Goal: Task Accomplishment & Management: Use online tool/utility

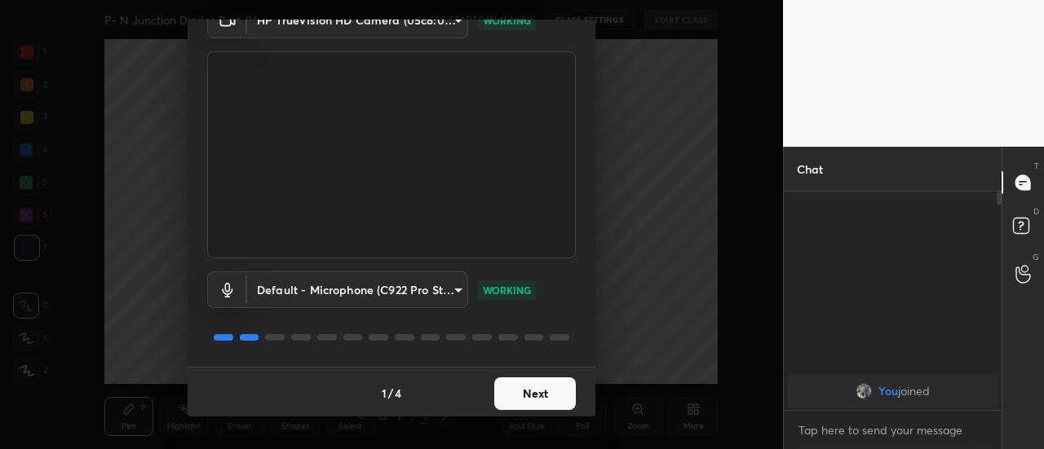
scroll to position [85, 0]
click at [544, 387] on button "Next" at bounding box center [535, 392] width 82 height 33
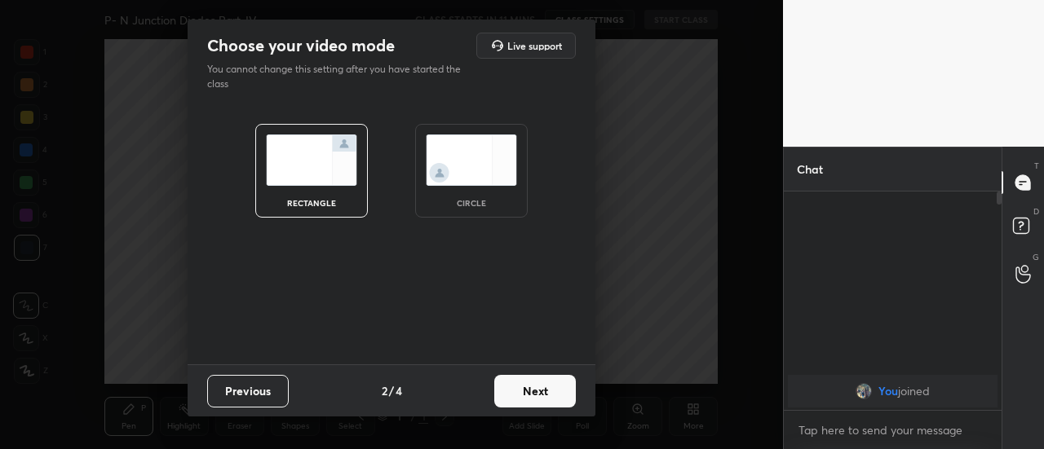
scroll to position [0, 0]
click at [544, 387] on button "Next" at bounding box center [535, 391] width 82 height 33
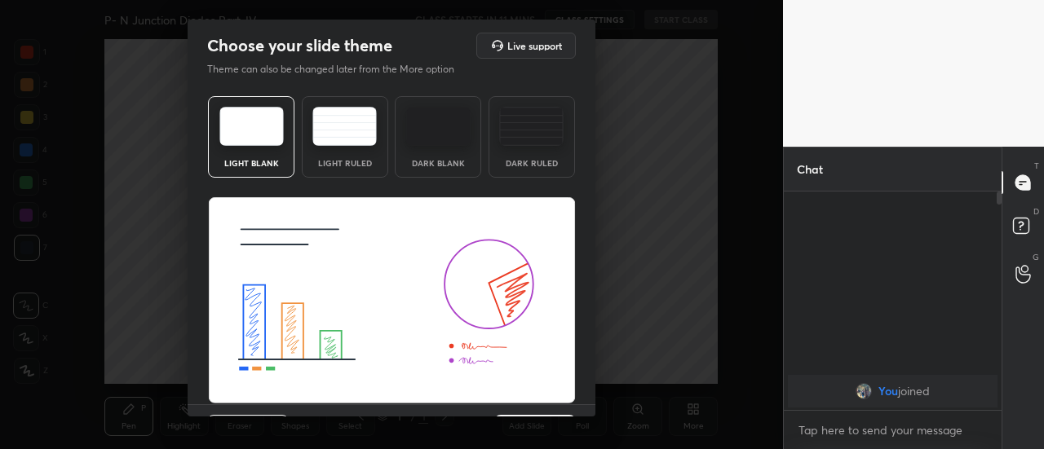
click at [589, 404] on div "Previous 3 / 4 Next" at bounding box center [392, 430] width 408 height 52
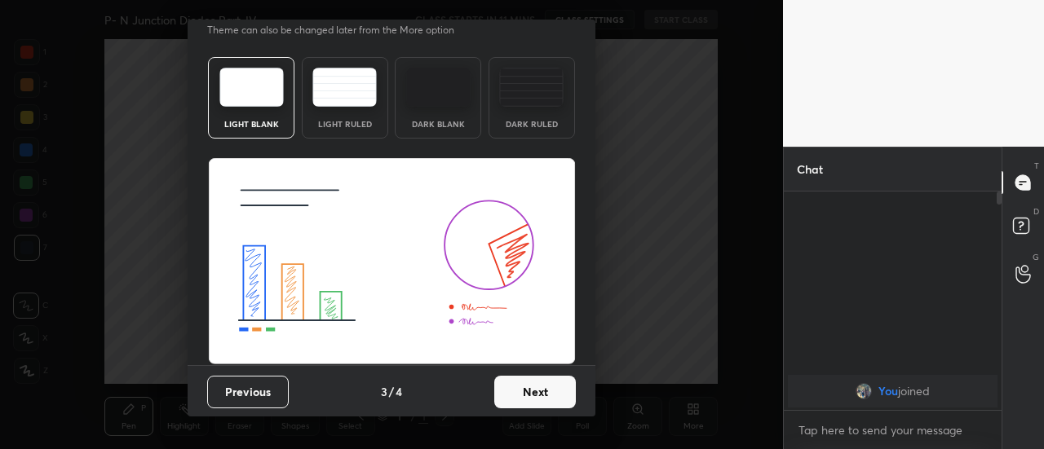
click at [523, 389] on button "Next" at bounding box center [535, 392] width 82 height 33
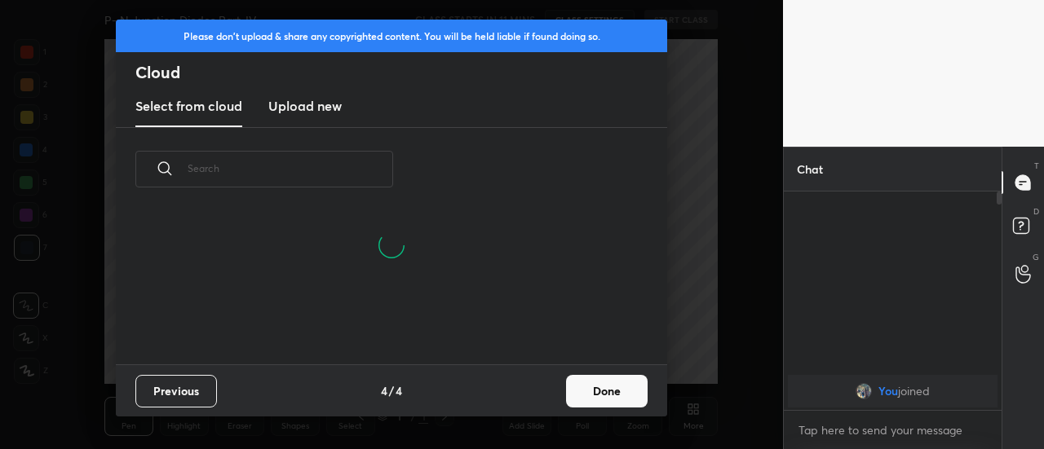
scroll to position [153, 523]
click at [607, 395] on button "Done" at bounding box center [607, 391] width 82 height 33
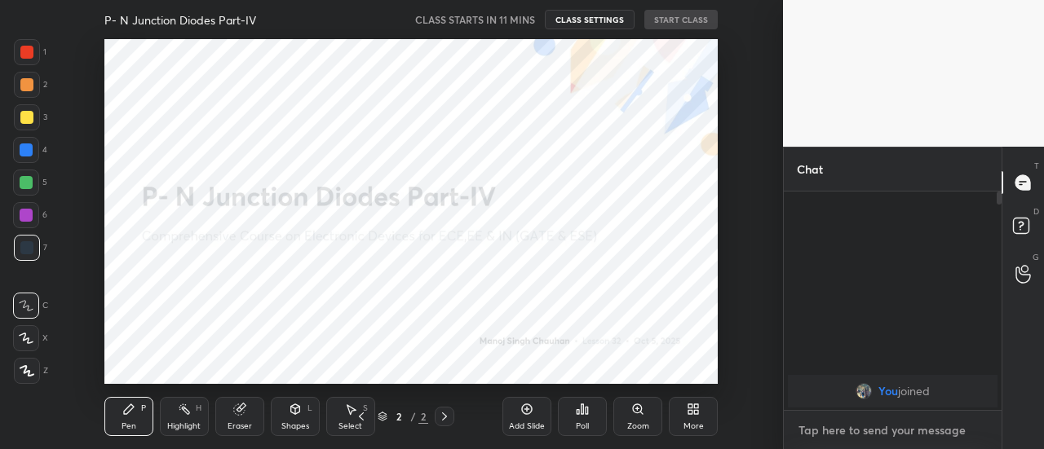
type textarea "x"
click at [825, 433] on textarea at bounding box center [893, 430] width 192 height 26
type textarea "N"
type textarea "x"
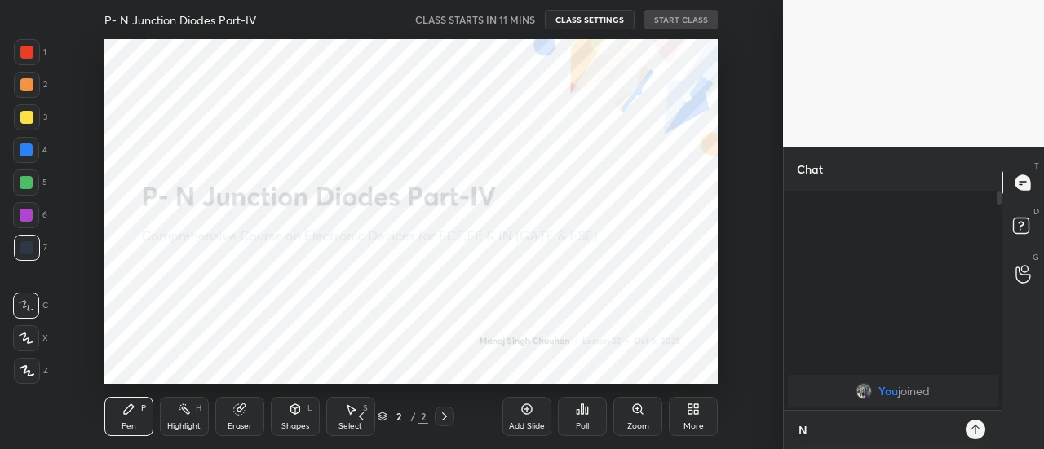
type textarea "No"
type textarea "x"
type textarea "No"
type textarea "x"
type textarea "No c"
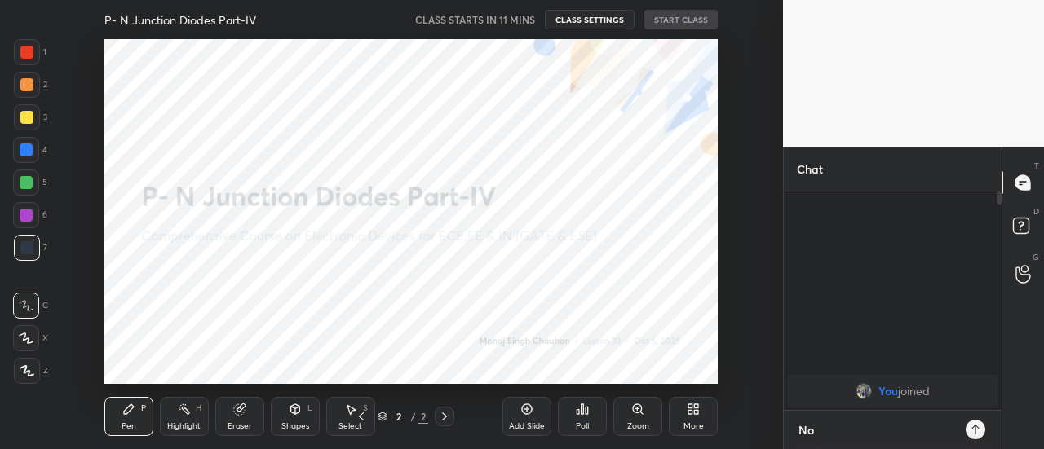
type textarea "x"
type textarea "No cl"
type textarea "x"
type textarea "No cla"
type textarea "x"
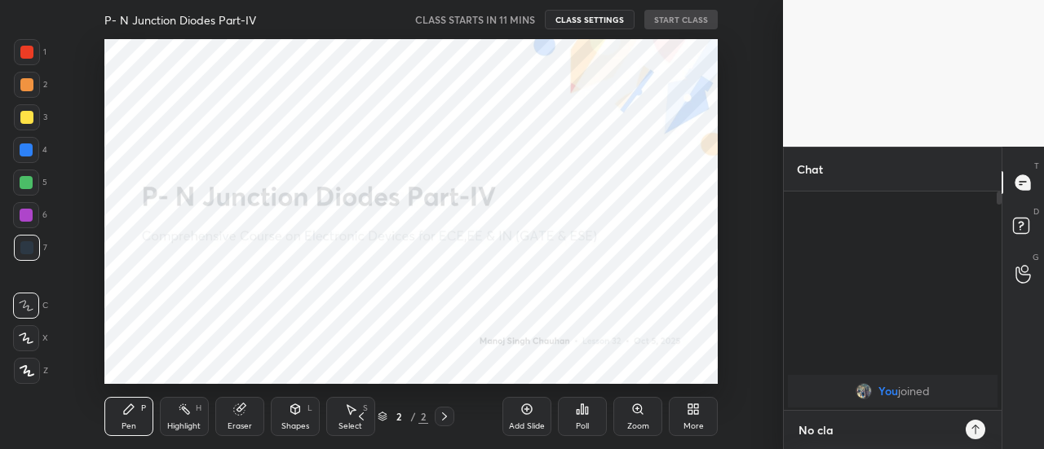
type textarea "No clas"
type textarea "x"
type textarea "No class"
type textarea "x"
type textarea "No class"
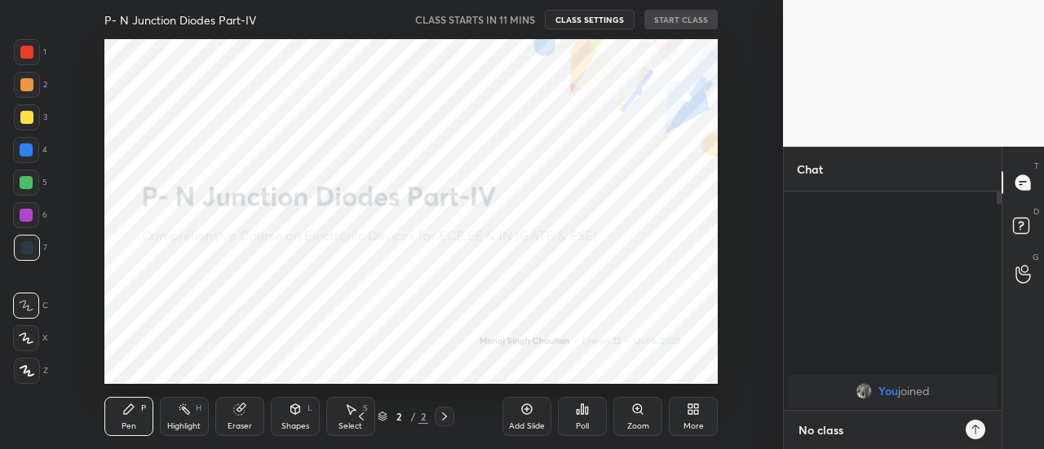
type textarea "x"
type textarea "No class t"
type textarea "x"
type textarea "No class to"
type textarea "x"
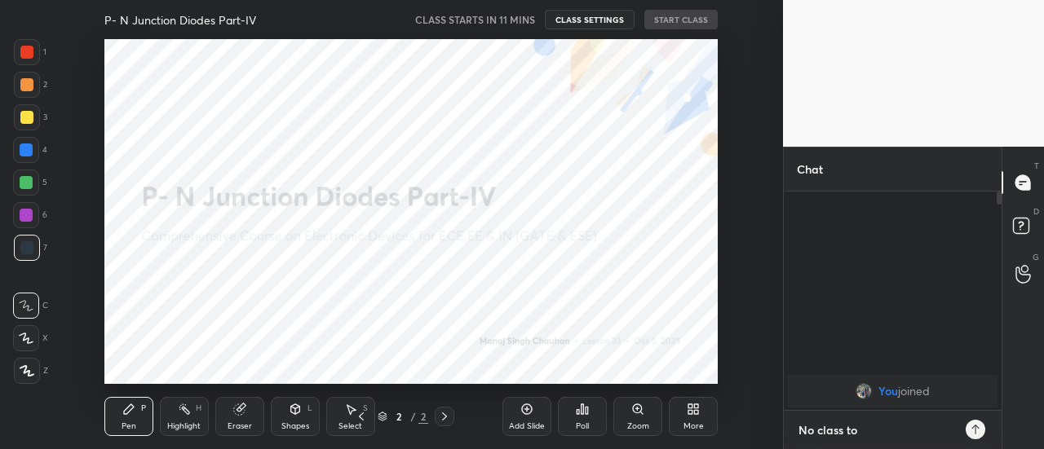
type textarea "No class to"
type textarea "x"
type textarea "No class to"
type textarea "x"
type textarea "No class [PERSON_NAME]"
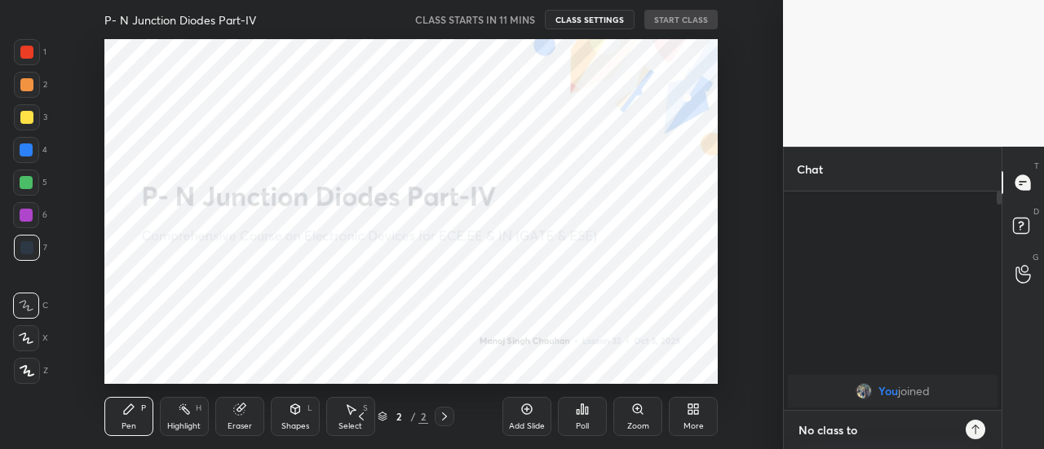
type textarea "x"
type textarea "No class toda"
type textarea "x"
type textarea "No class [DATE]"
type textarea "x"
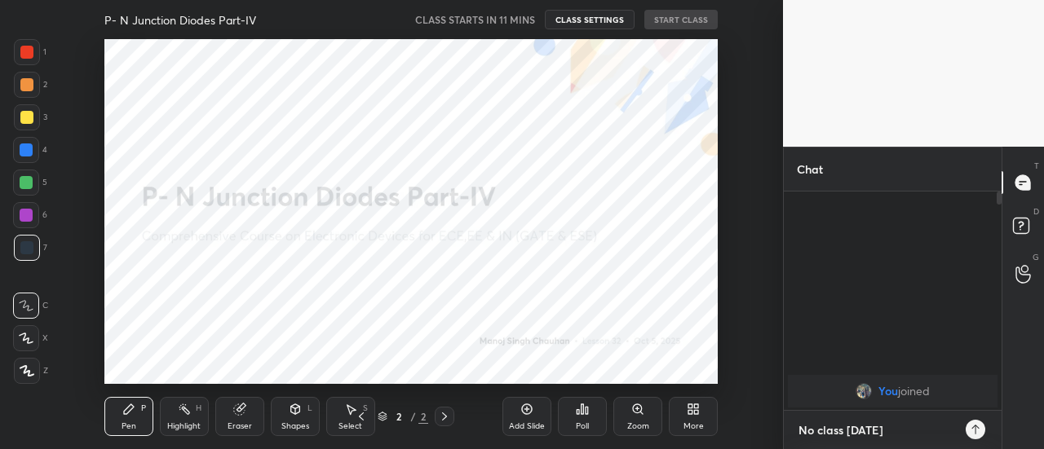
type textarea "No class [DATE]."
type textarea "x"
type textarea "No class [DATE].."
type textarea "x"
type textarea "No class [DATE]..."
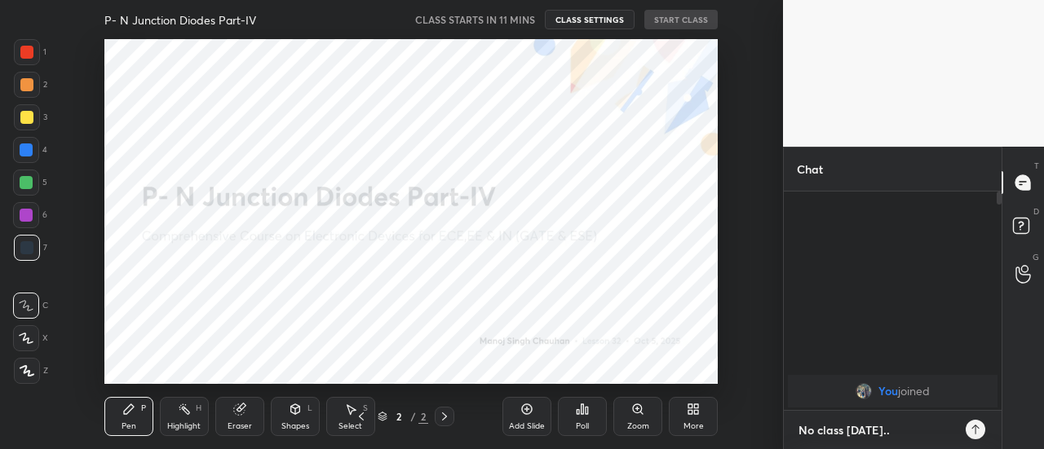
type textarea "x"
type textarea "No class [DATE]...i"
type textarea "x"
type textarea "No class [DATE]...in"
type textarea "x"
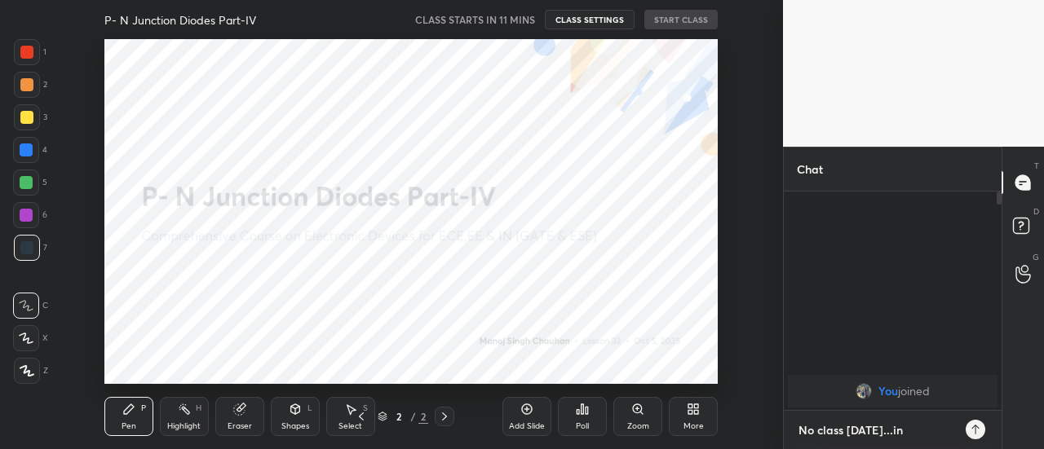
type textarea "No class [DATE]...in"
type textarea "x"
type textarea "No class [DATE]...in t"
type textarea "x"
type textarea "No class [DATE]...in th"
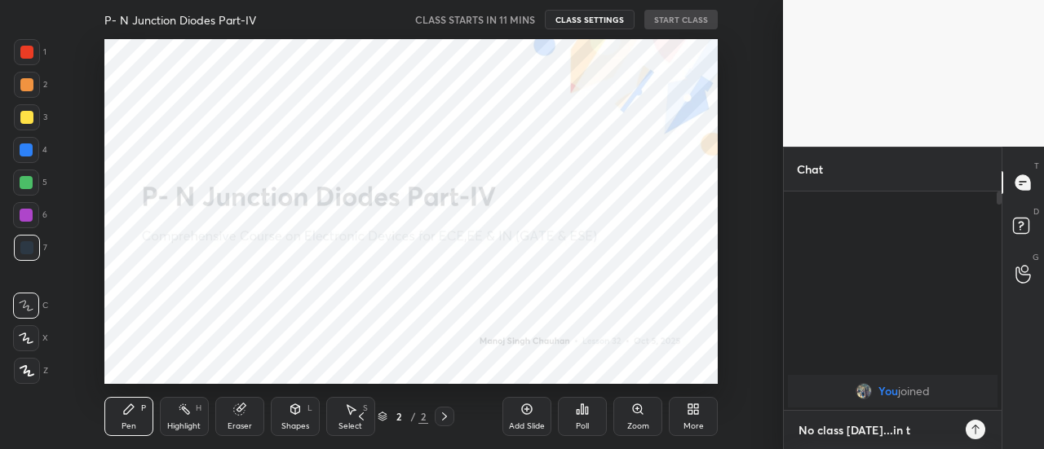
type textarea "x"
type textarea "No class [DATE]...in the"
type textarea "x"
type textarea "No class [DATE]...in the"
type textarea "x"
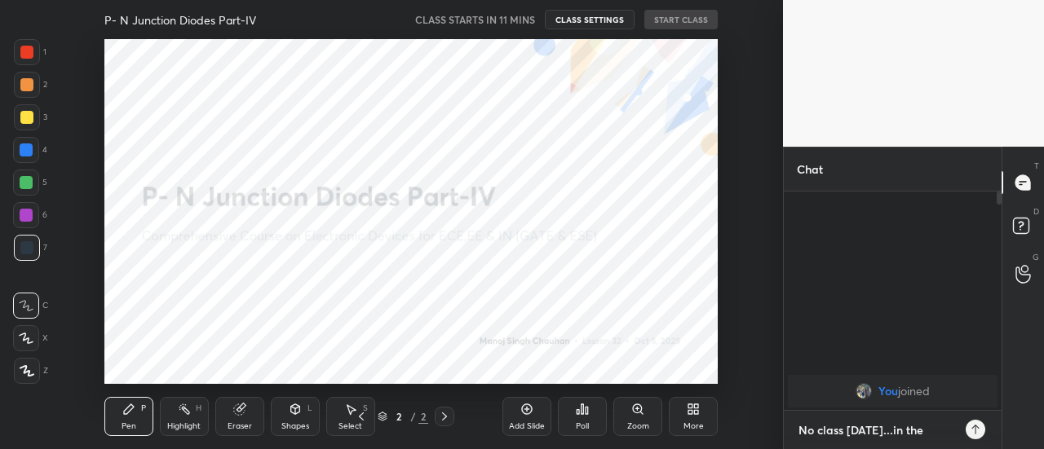
type textarea "No class [DATE]...in the n"
type textarea "x"
type textarea "No class [DATE]...in the ne"
type textarea "x"
type textarea "No class [DATE]...in the nex"
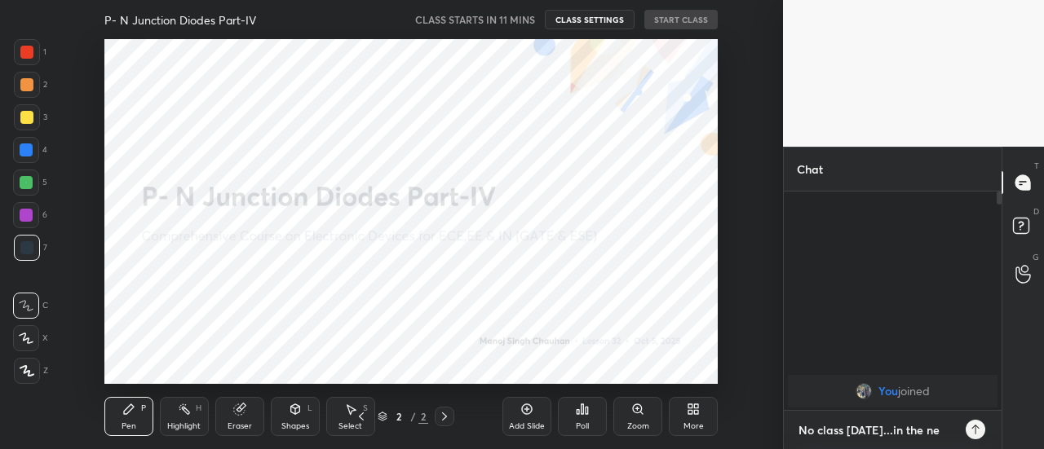
type textarea "x"
type textarea "No class [DATE]...in the next"
type textarea "x"
type textarea "No class [DATE]...in the next"
type textarea "x"
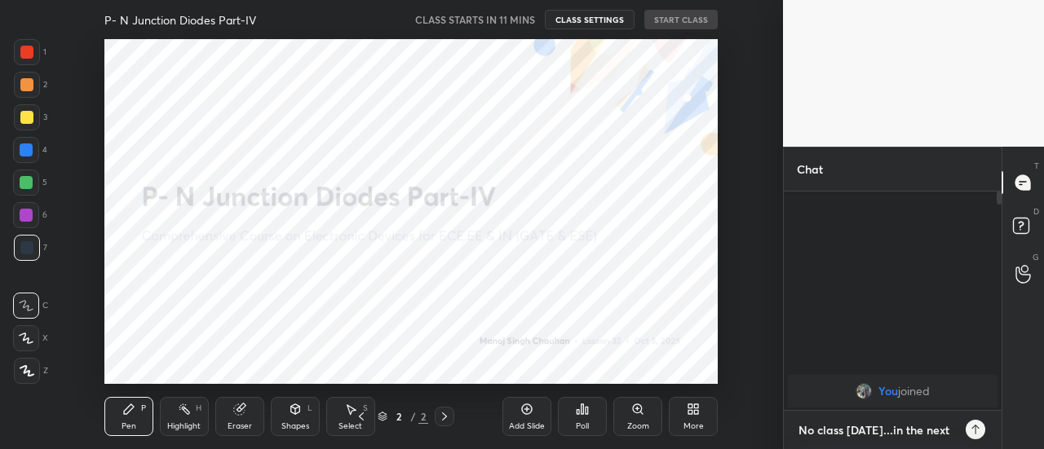
type textarea "No class [DATE]...in the next s"
type textarea "x"
type textarea "No class [DATE]...in the next se"
type textarea "x"
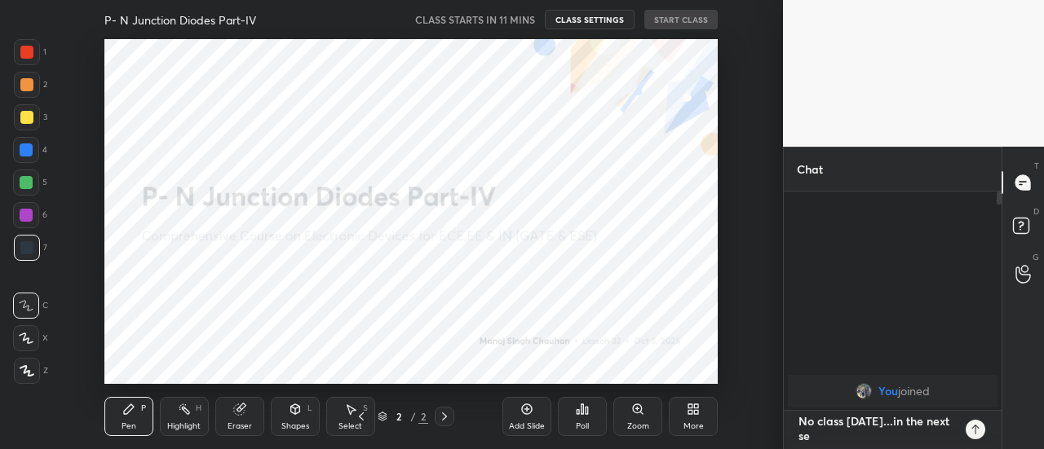
type textarea "No class [DATE]...in the next ses"
type textarea "x"
type textarea "No class [DATE]...in the next sess"
type textarea "x"
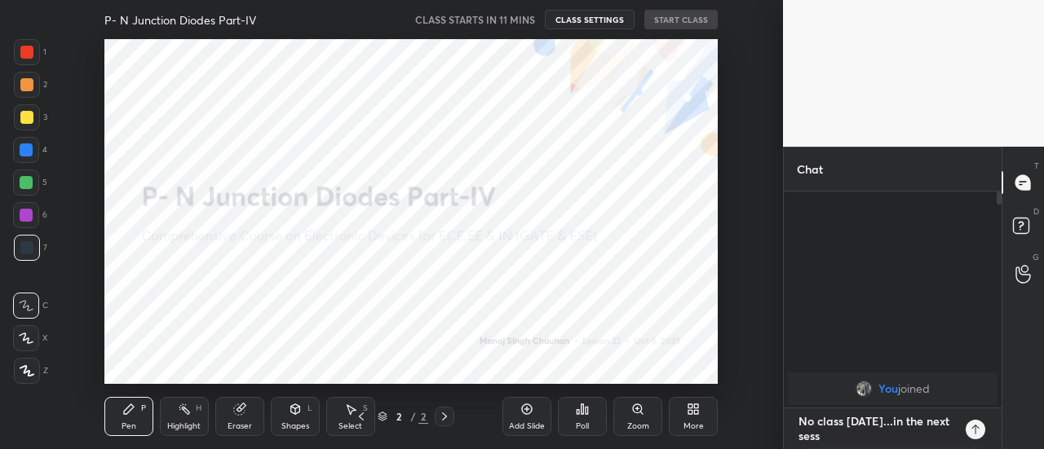
type textarea "No class [DATE]...in the next sessi"
type textarea "x"
type textarea "No class [DATE]...in the next sessio"
type textarea "x"
type textarea "No class [DATE]...in the next session"
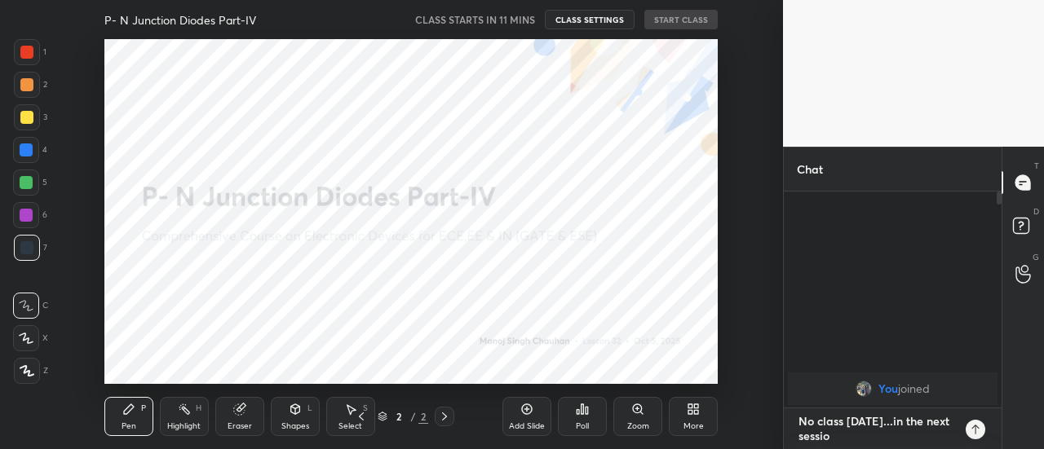
type textarea "x"
type textarea "No class [DATE]...in the next session"
type textarea "x"
type textarea "No class [DATE]...in the next session w"
type textarea "x"
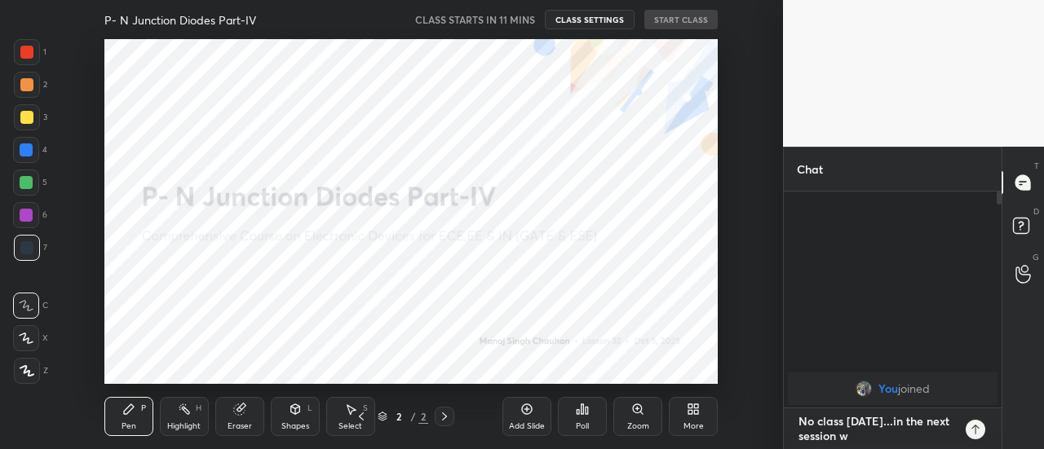
type textarea "No class [DATE]...in the next session we"
type textarea "x"
type textarea "No class [DATE]...in the next session we"
type textarea "x"
type textarea "No class [DATE]...in the next session we w"
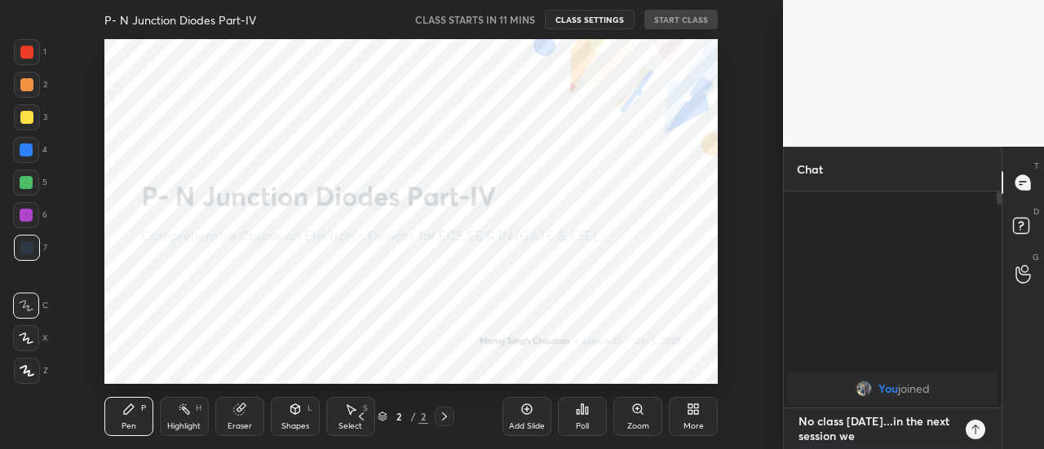
type textarea "x"
type textarea "No class [DATE]...in the next session we wi"
type textarea "x"
type textarea "No class [DATE]...in the next session we wil"
type textarea "x"
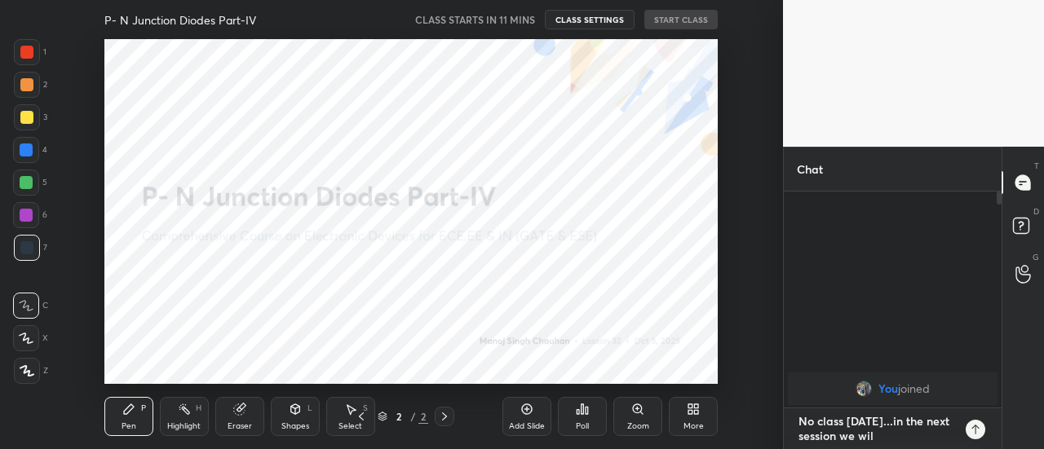
type textarea "No class [DATE]...in the next session we will"
type textarea "x"
type textarea "No class [DATE]...in the next session we will"
type textarea "x"
type textarea "No class [DATE]...in the next session we will c"
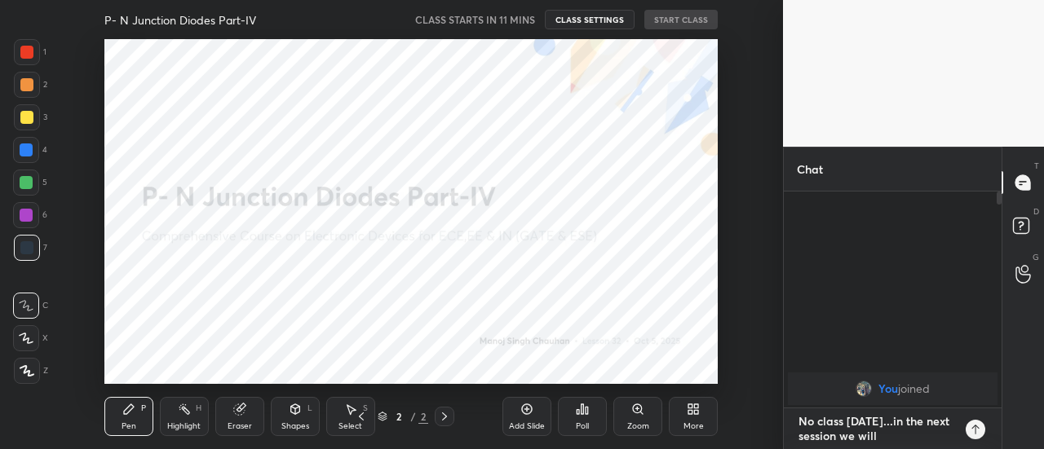
type textarea "x"
type textarea "No class [DATE]...in the next session we will co"
type textarea "x"
type textarea "No class [DATE]...in the next session we will con"
type textarea "x"
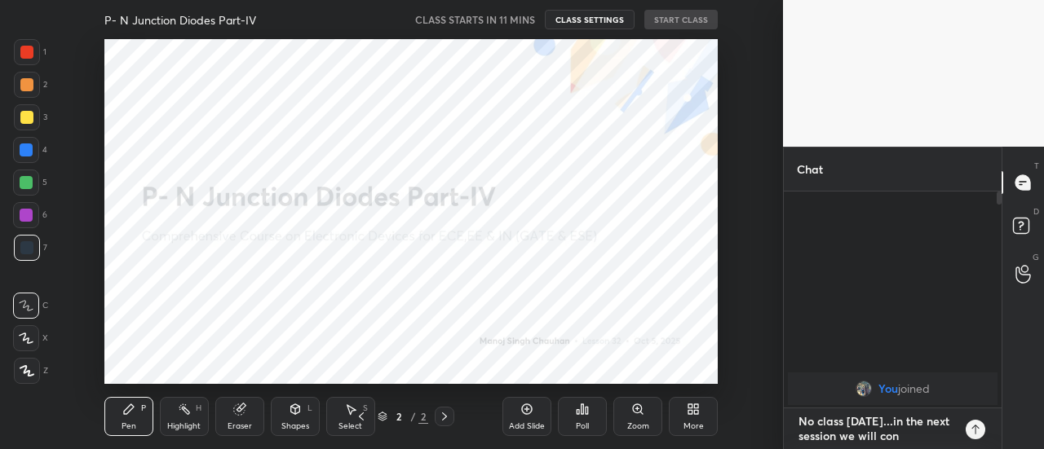
type textarea "No class [DATE]...in the next session we will cont"
type textarea "x"
type textarea "No class [DATE]...in the next session we will [PERSON_NAME]"
type textarea "x"
type textarea "No class [DATE]...in the next session we will contin"
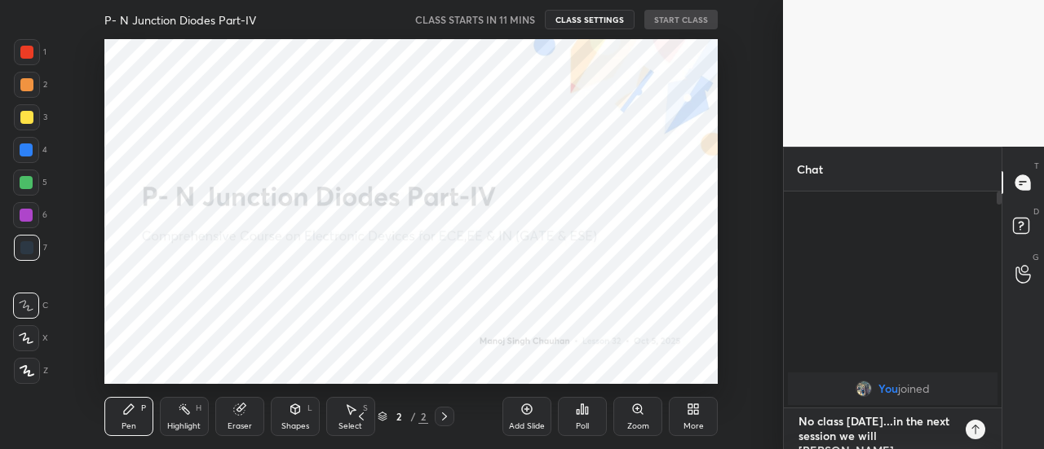
type textarea "x"
type textarea "No class [DATE]...in the next session we will continu"
type textarea "x"
type textarea "No class [DATE]...in the next session we will continue"
type textarea "x"
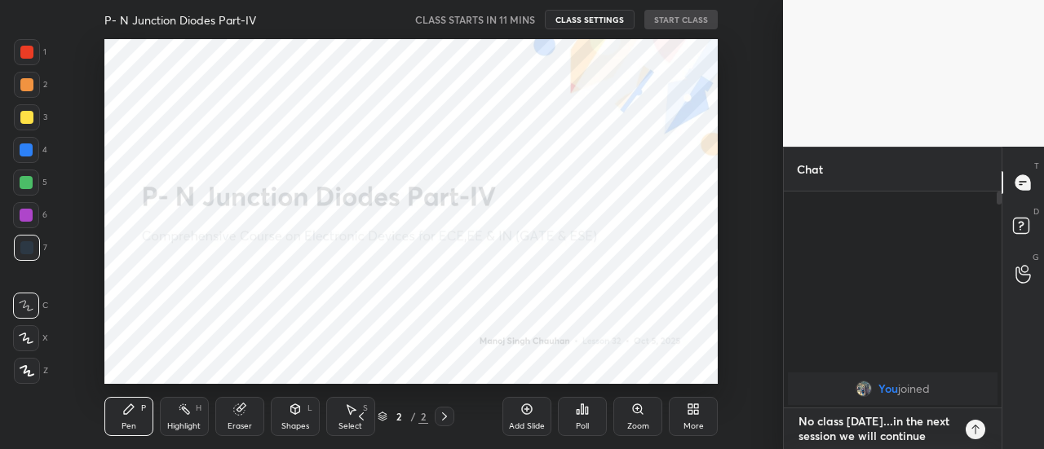
type textarea "No class [DATE]...in the next session we will continue."
type textarea "x"
type textarea "No class [DATE] ...in the next session we will continue."
type textarea "x"
type textarea "No class [DATE] d...in the next session we will continue."
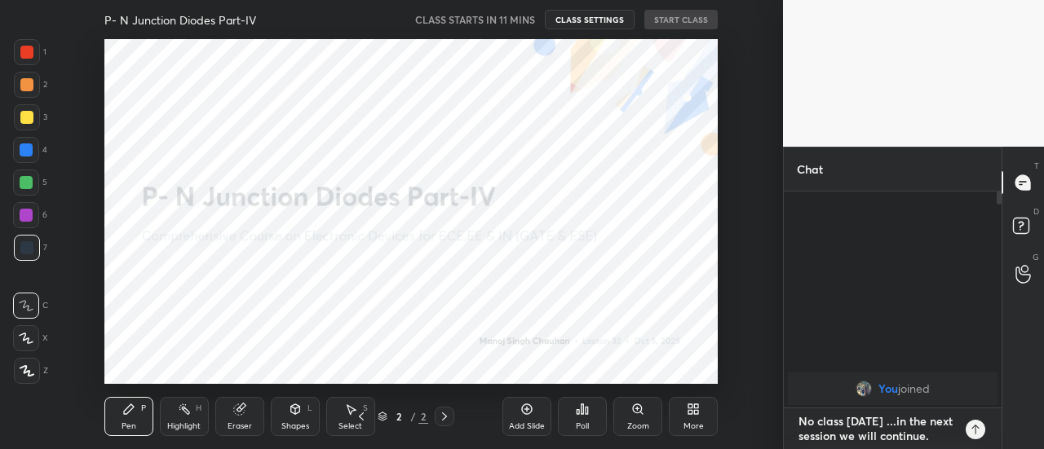
type textarea "x"
type textarea "No class [DATE] du...in the next session we will continue."
type textarea "x"
type textarea "No class [DATE] due...in the next session we will continue."
type textarea "x"
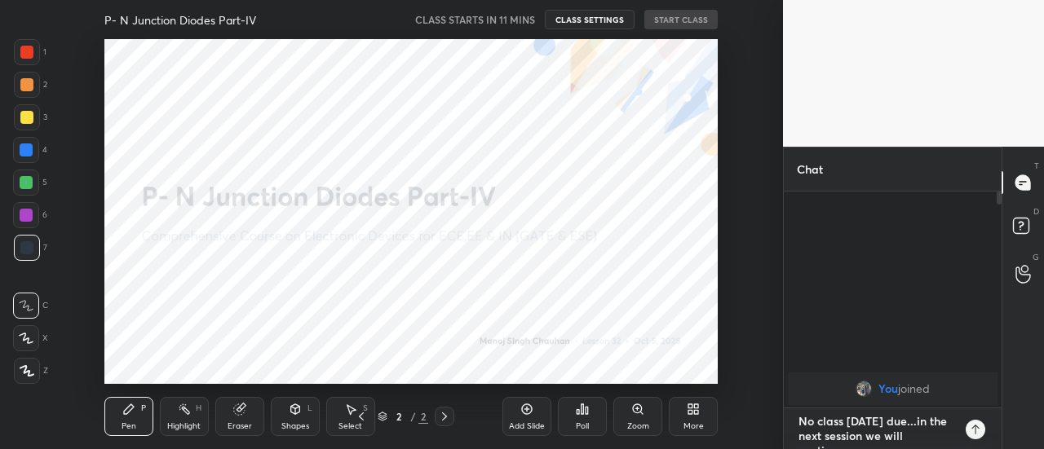
type textarea "No class [DATE] due ...in the next session we will continue."
type textarea "x"
type textarea "No class [DATE] due t...in the next session we will continue."
type textarea "x"
type textarea "No class [DATE] due to...in the next session we will continue."
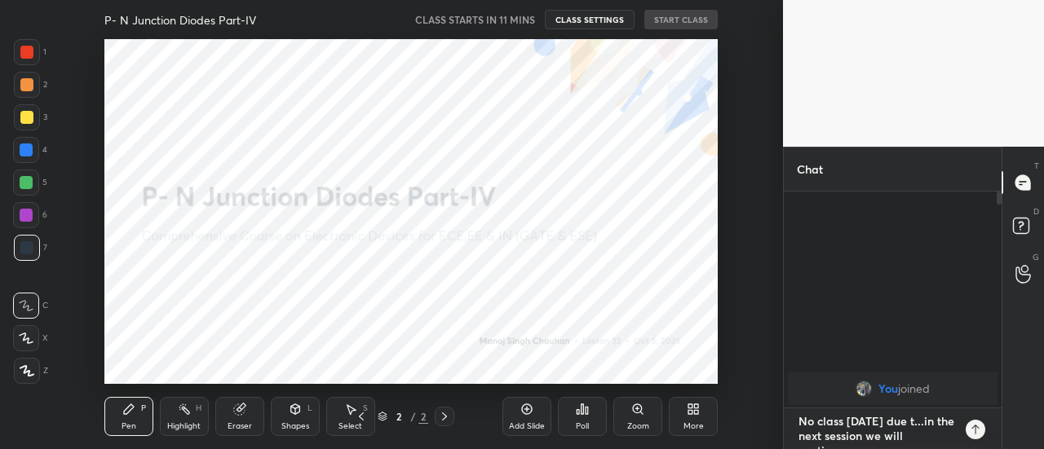
type textarea "x"
type textarea "No class [DATE] due to ...in the next session we will continue."
type textarea "x"
type textarea "No class [DATE] due to p...in the next session we will continue."
type textarea "x"
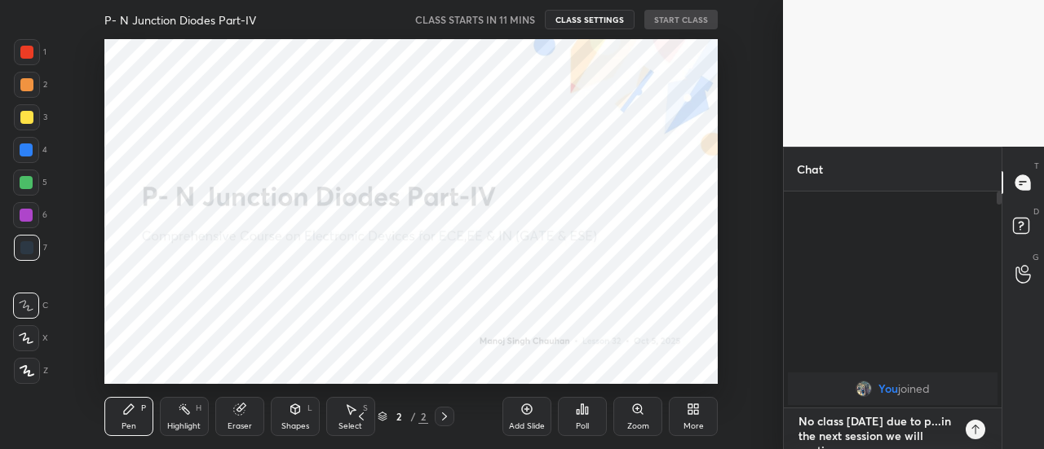
scroll to position [6, 5]
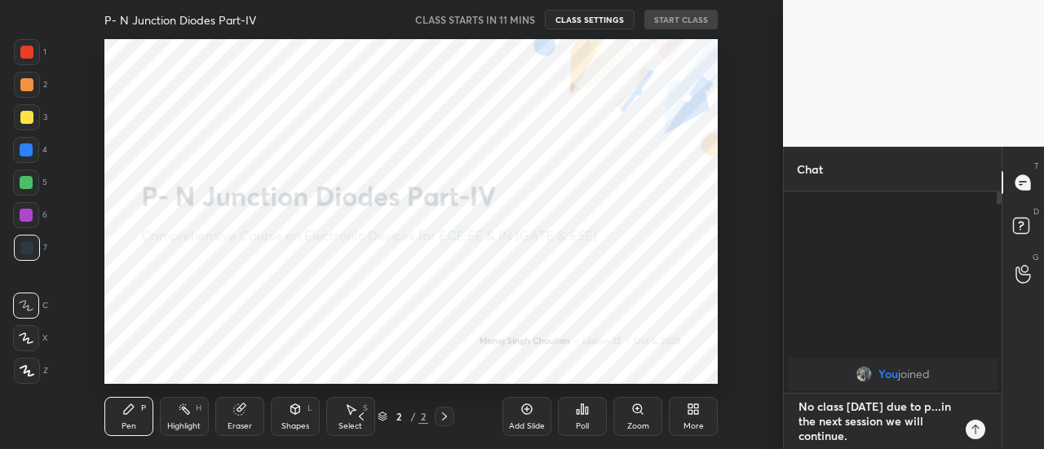
type textarea "No class [DATE] due to po...in the next session we will continue."
type textarea "x"
type textarea "No class [DATE] due to poo...in the next session we will continue."
type textarea "x"
type textarea "No class [DATE] due to poor...in the next session we will continue."
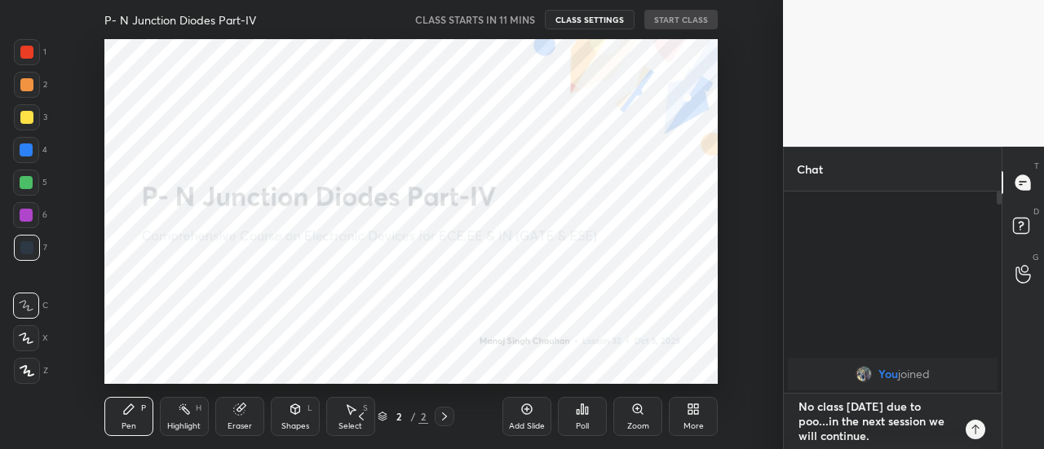
type textarea "x"
type textarea "No class [DATE] due to poor ...in the next session we will continue."
type textarea "x"
type textarea "No class [DATE] due to poor n...in the next session we will continue."
type textarea "x"
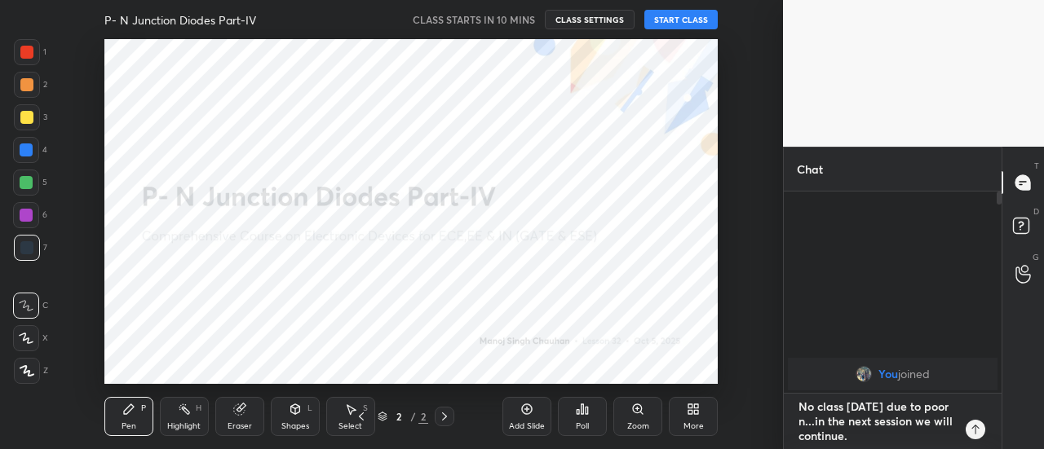
type textarea "No class [DATE] due to poor ne...in the next session we will continue."
type textarea "x"
type textarea "No class [DATE] due to poor net...in the next session we will continue."
type textarea "x"
type textarea "No class [DATE] due to poor netw...in the next session we will continue."
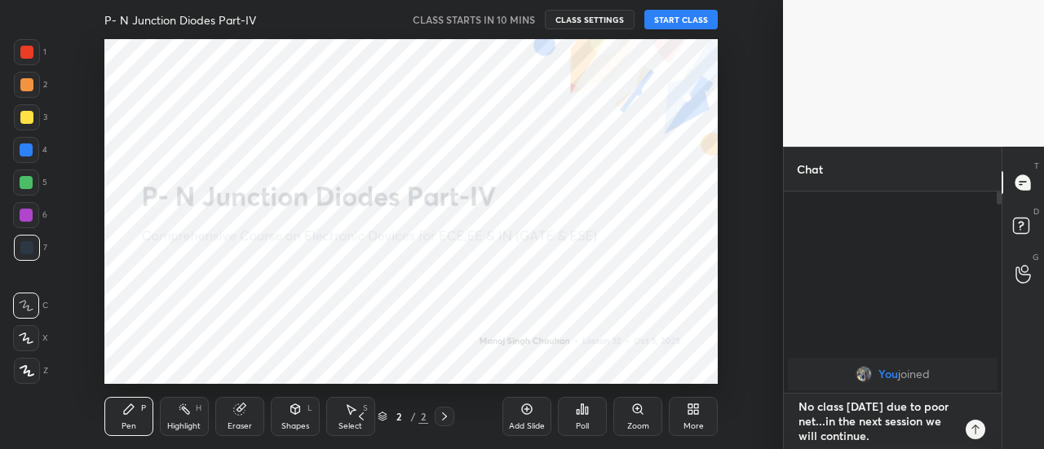
type textarea "x"
type textarea "No class [DATE] due to poor netwo...in the next session we will continue."
type textarea "x"
type textarea "No class [DATE] due to poor networ...in the next session we will continue."
type textarea "x"
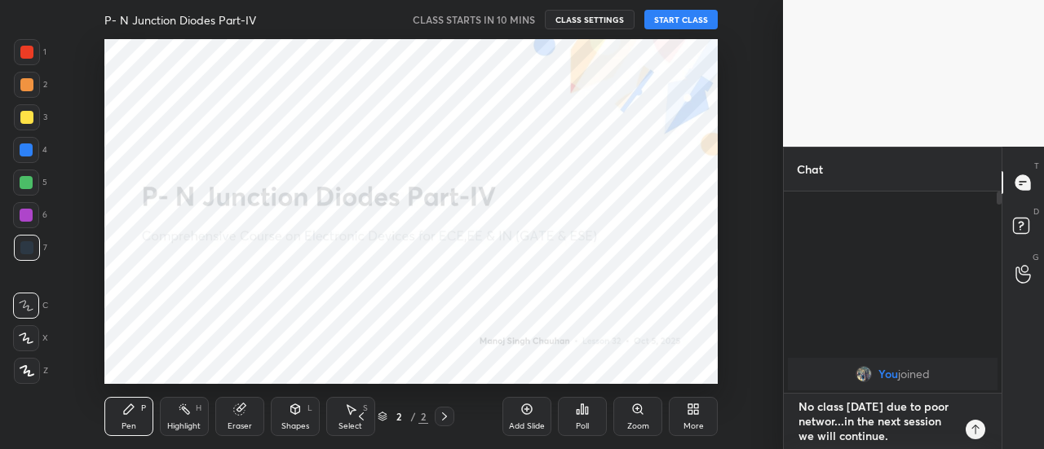
type textarea "No class [DATE] due to poor network...in the next session we will continue."
type textarea "x"
click at [880, 406] on textarea "No class [DATE] due to poor network...in the next session we will continue." at bounding box center [876, 421] width 159 height 55
type textarea "No class [DATE] due to poor network...in the next session we will continue."
type textarea "x"
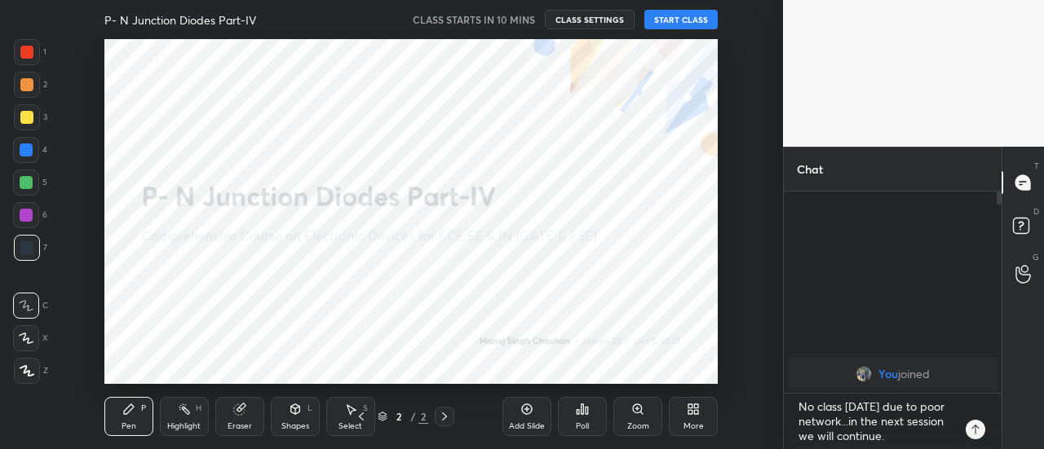
click at [973, 428] on icon at bounding box center [975, 429] width 13 height 13
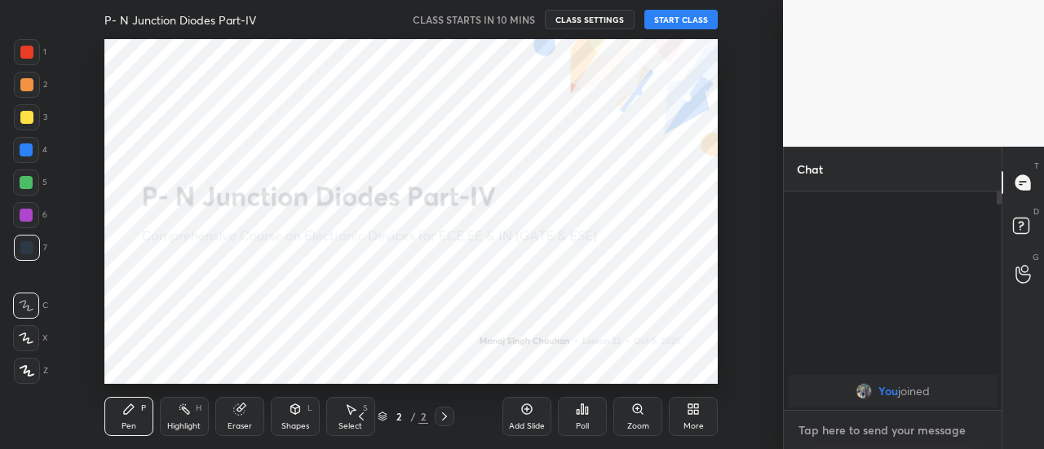
scroll to position [214, 213]
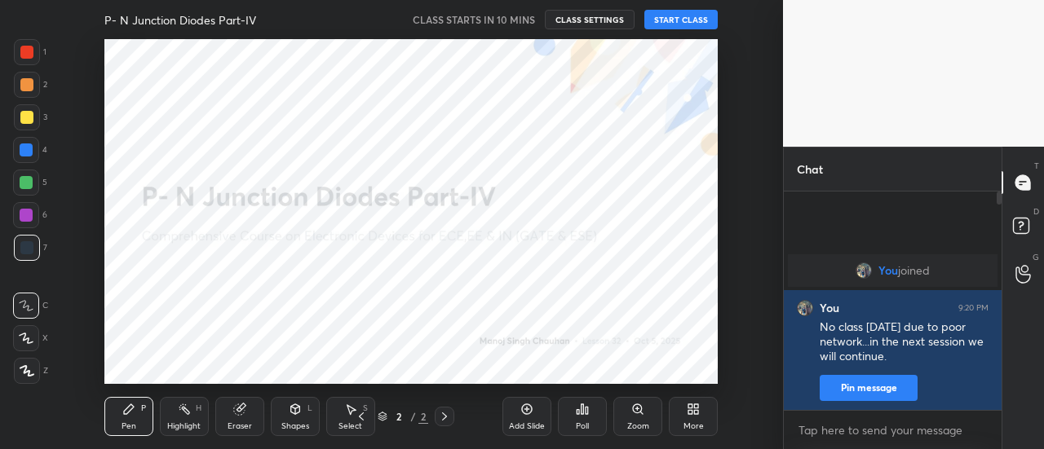
click at [683, 20] on button "START CLASS" at bounding box center [680, 20] width 73 height 20
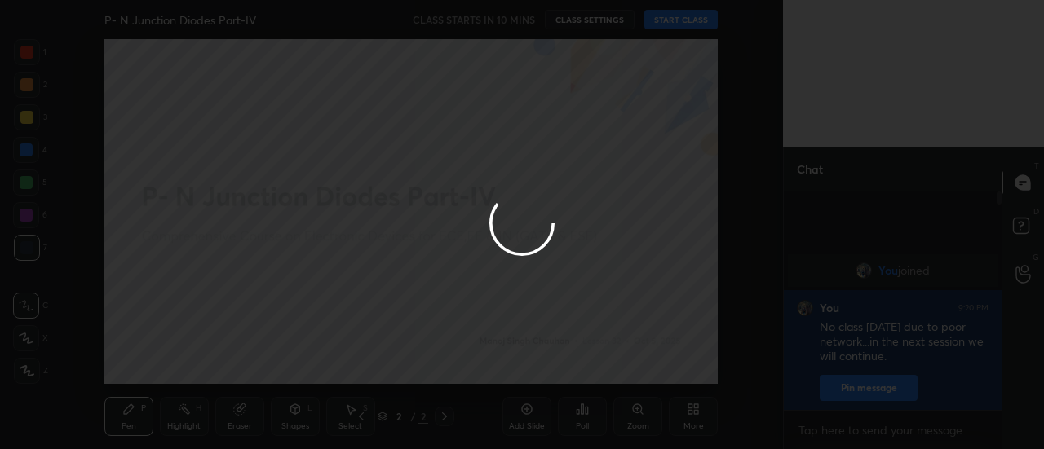
type textarea "x"
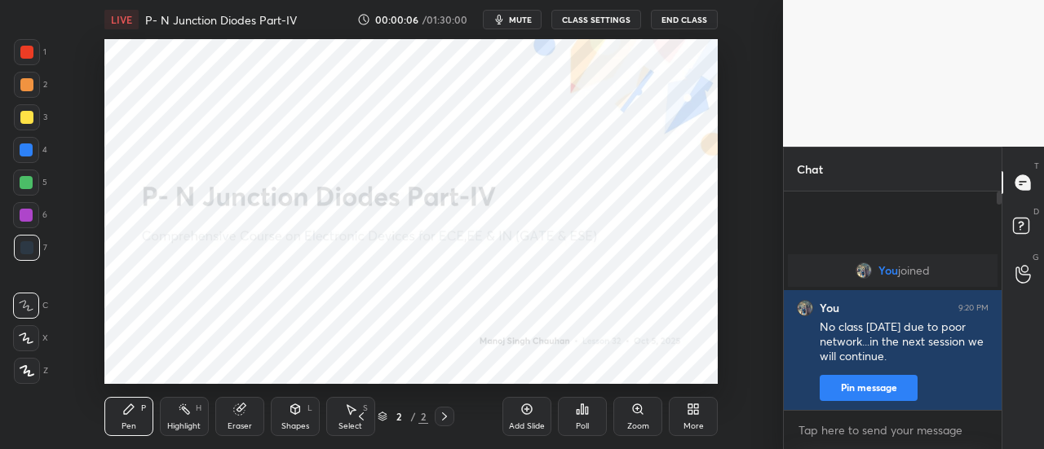
click at [581, 418] on div "Poll" at bounding box center [582, 416] width 49 height 39
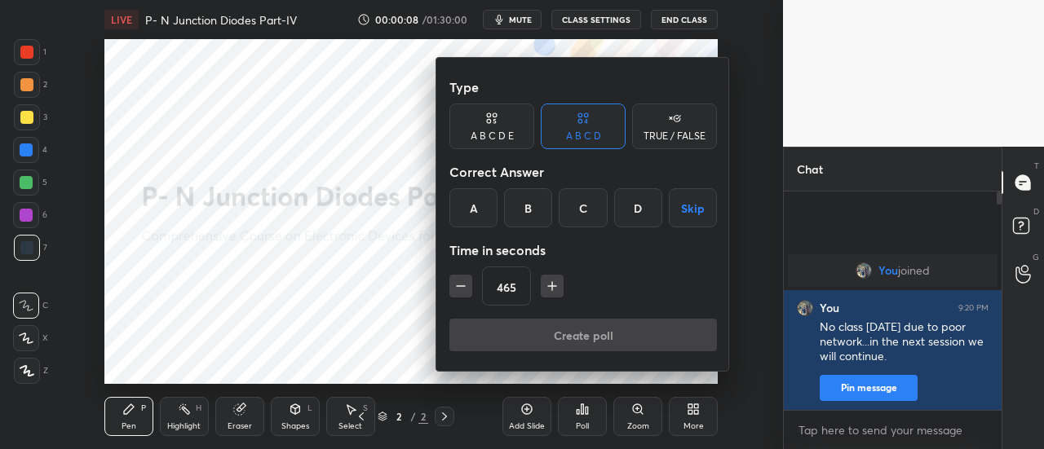
click at [551, 281] on icon "button" at bounding box center [552, 286] width 16 height 16
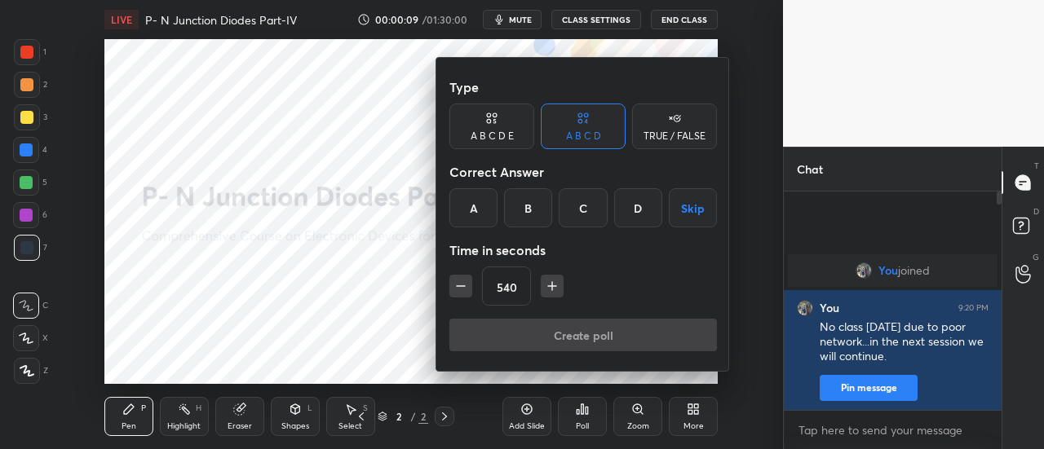
click at [551, 281] on icon "button" at bounding box center [552, 286] width 16 height 16
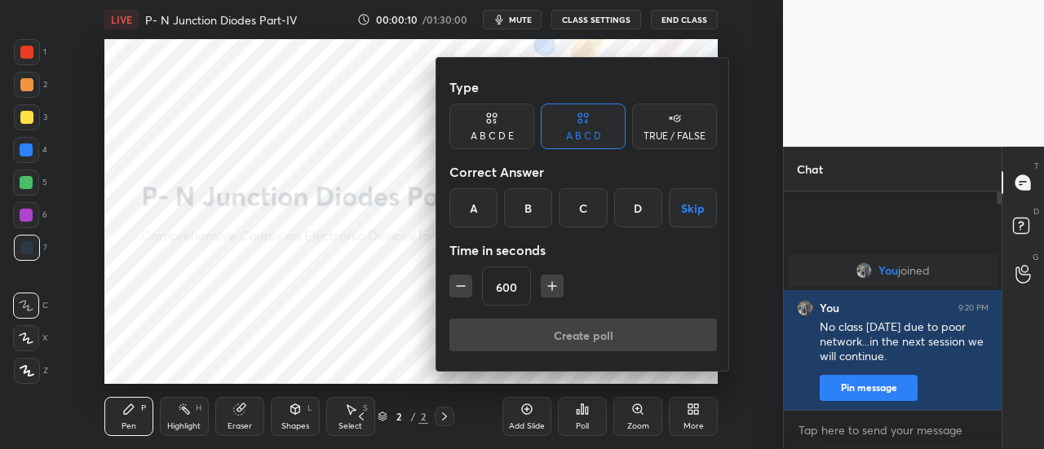
type input "615"
click at [681, 205] on button "Skip" at bounding box center [693, 207] width 48 height 39
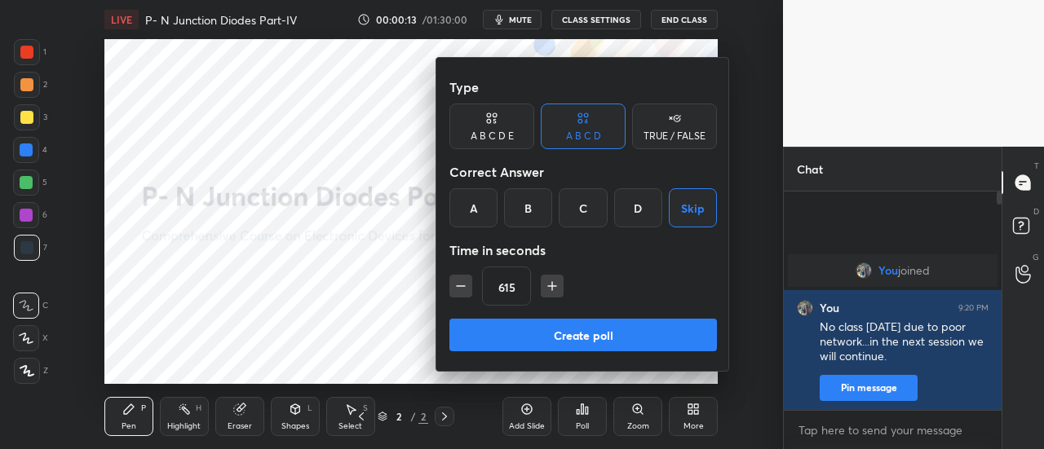
click at [615, 338] on button "Create poll" at bounding box center [582, 335] width 267 height 33
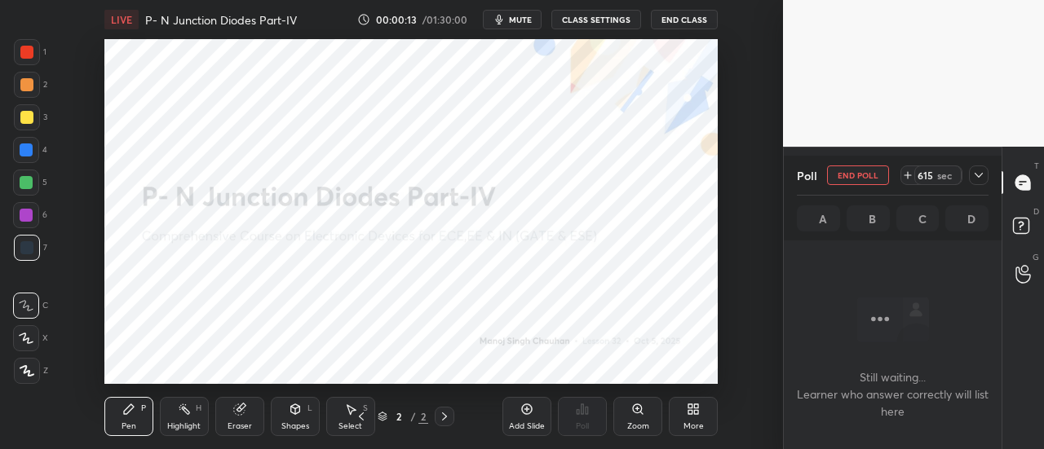
scroll to position [1, 5]
click at [977, 174] on icon at bounding box center [978, 175] width 13 height 13
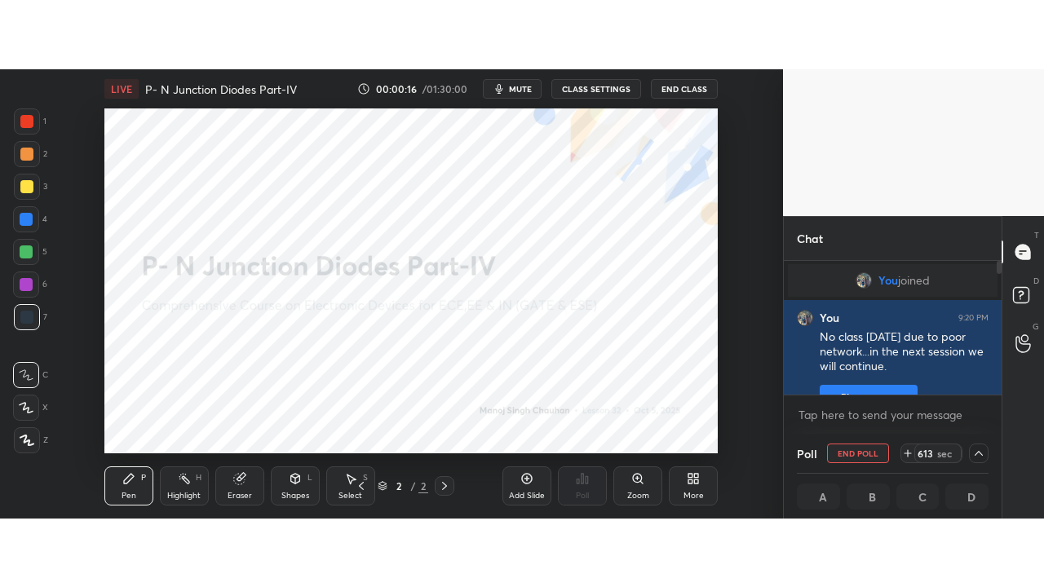
scroll to position [24, 0]
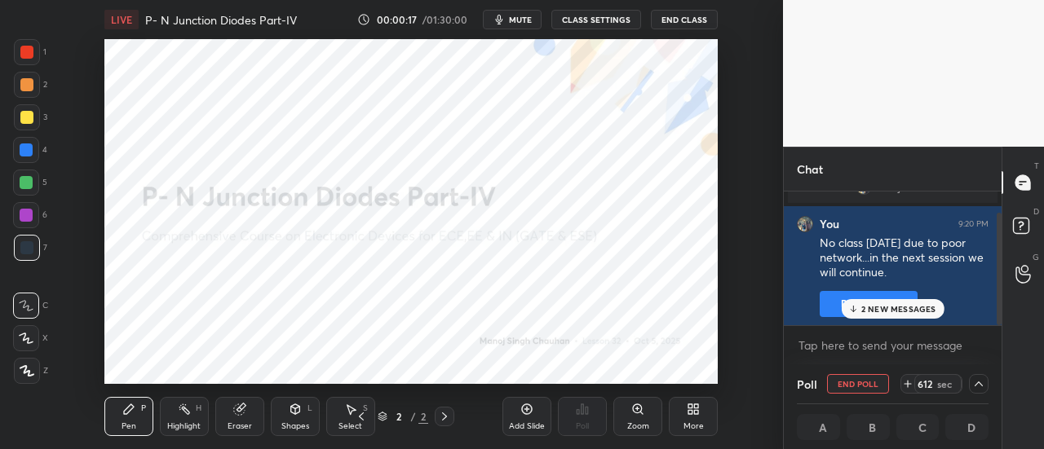
click at [683, 412] on div "More" at bounding box center [693, 416] width 49 height 39
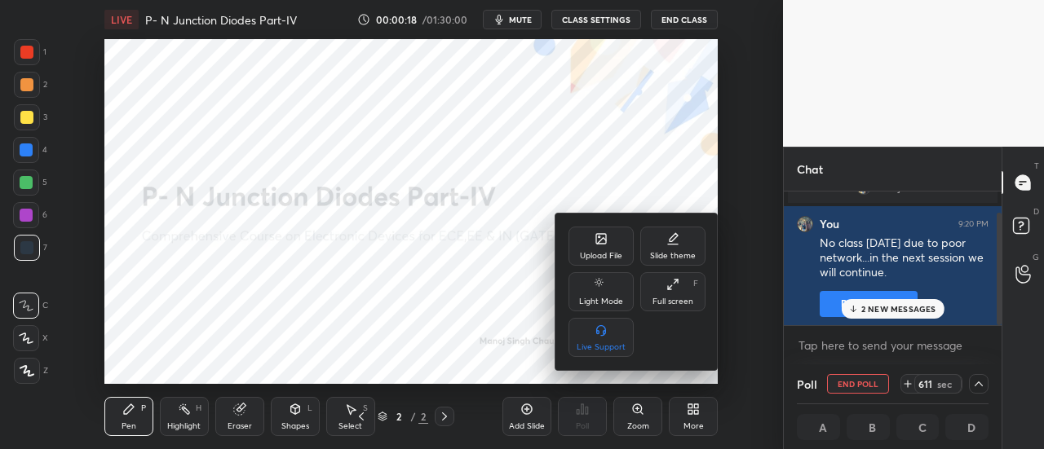
click at [671, 290] on icon at bounding box center [672, 284] width 13 height 13
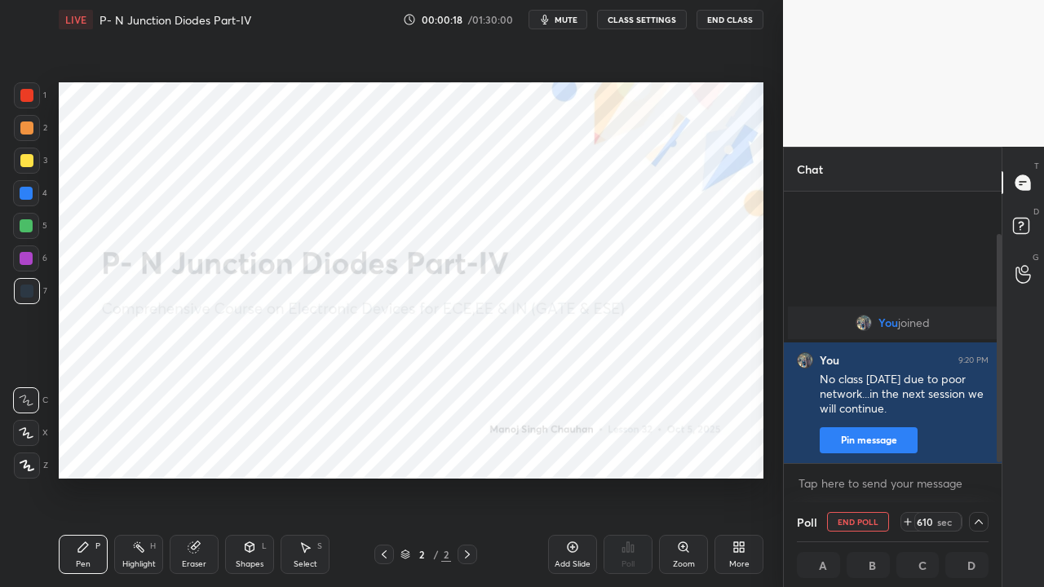
scroll to position [0, 0]
click at [561, 20] on span "mute" at bounding box center [565, 19] width 23 height 11
click at [28, 95] on div at bounding box center [26, 95] width 13 height 13
click at [28, 448] on icon at bounding box center [26, 466] width 13 height 10
click at [183, 448] on div "Eraser" at bounding box center [194, 554] width 49 height 39
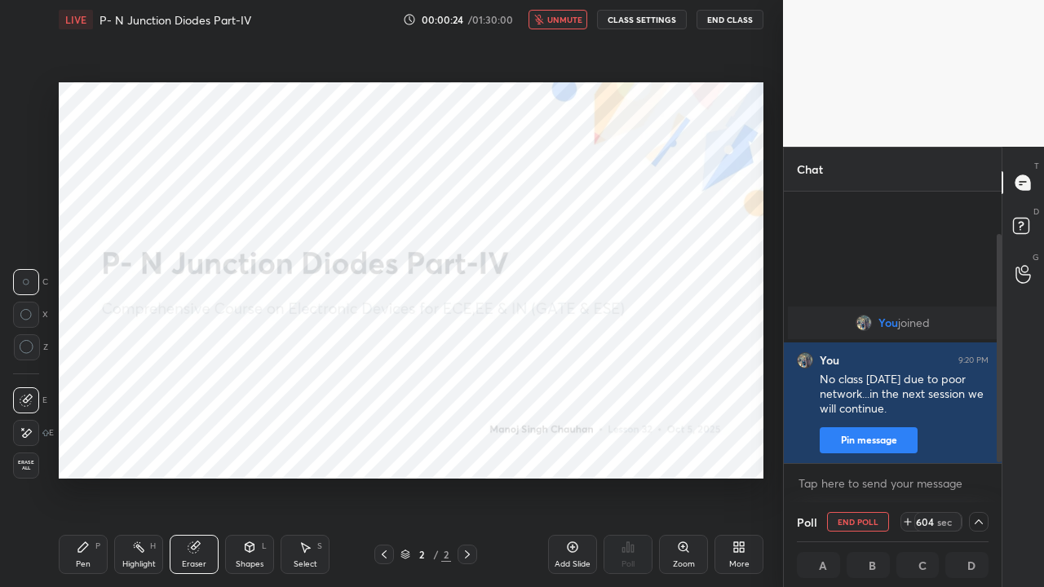
click at [25, 430] on icon at bounding box center [26, 433] width 13 height 14
click at [77, 448] on icon at bounding box center [83, 547] width 13 height 13
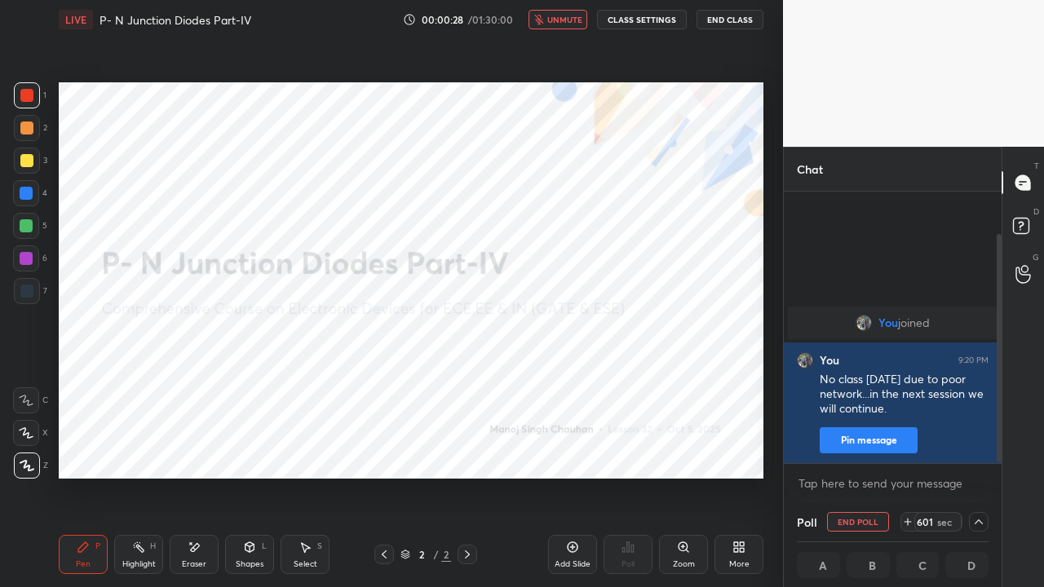
click at [727, 21] on button "End Class" at bounding box center [729, 20] width 67 height 20
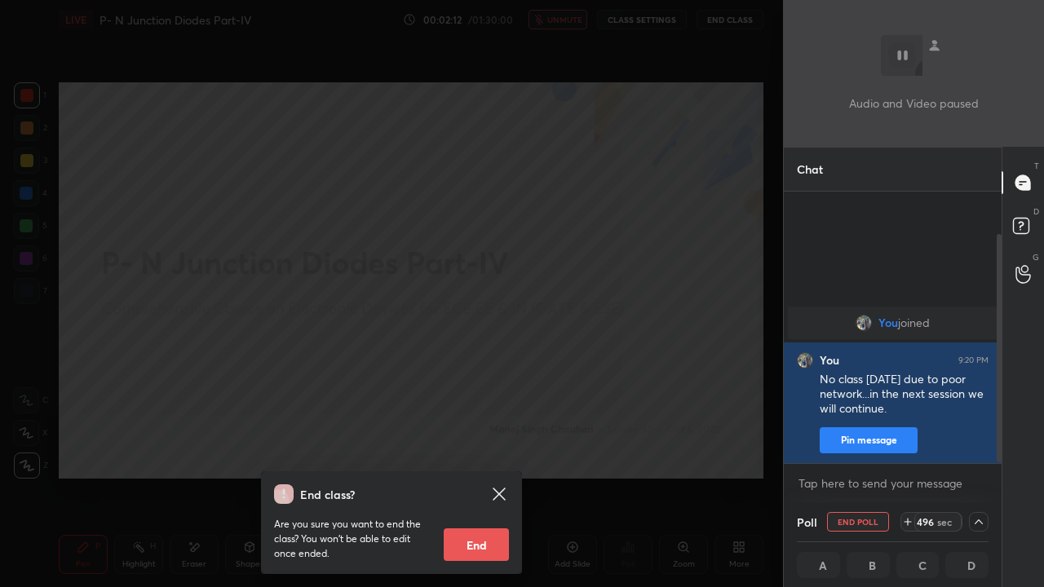
click at [314, 191] on div "End class? Are you sure you want to end the class? You won’t be able to edit on…" at bounding box center [391, 293] width 783 height 587
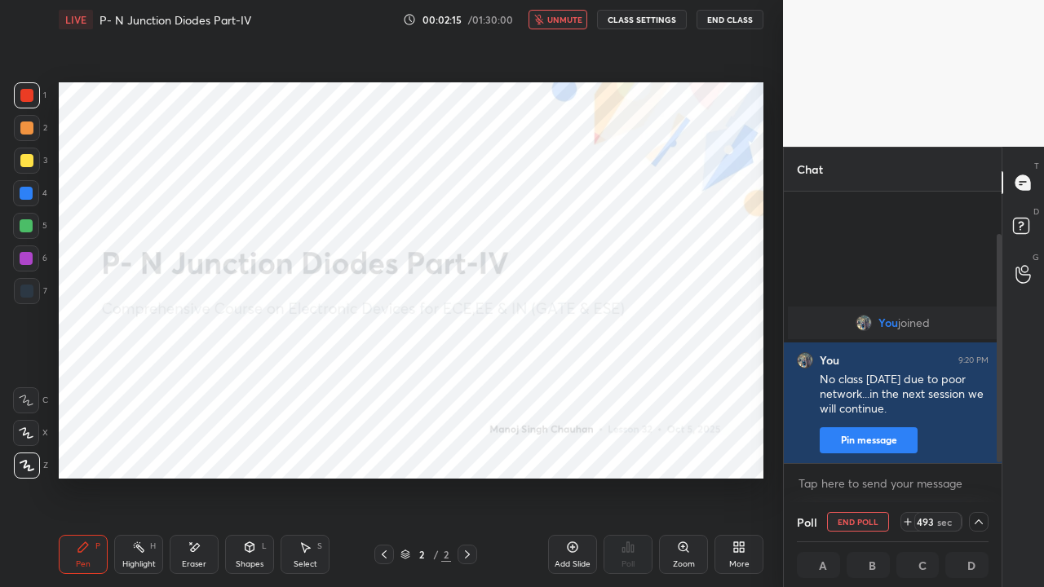
click at [722, 23] on button "End Class" at bounding box center [729, 20] width 67 height 20
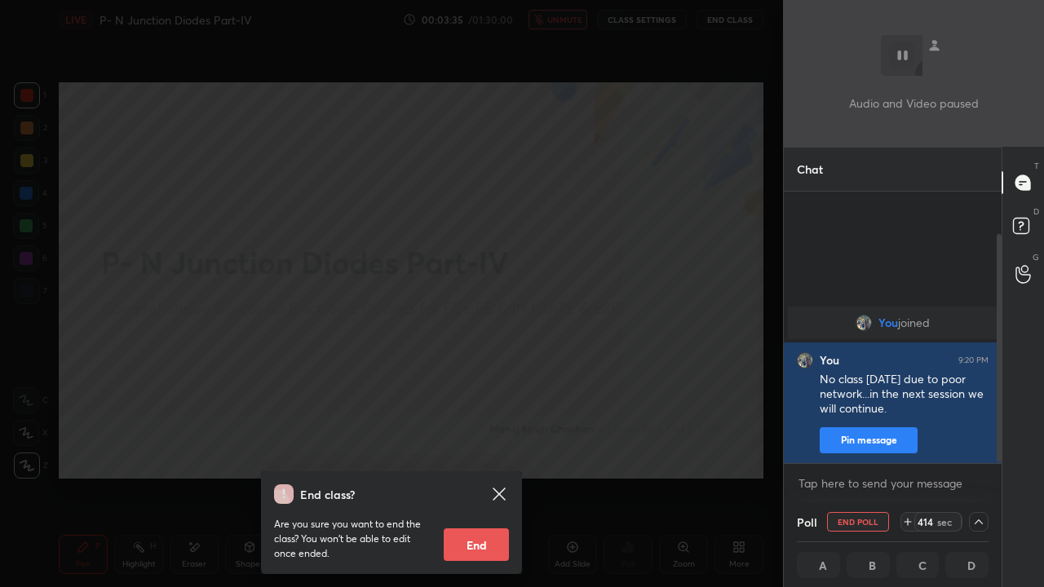
click at [184, 169] on div "End class? Are you sure you want to end the class? You won’t be able to edit on…" at bounding box center [391, 293] width 783 height 587
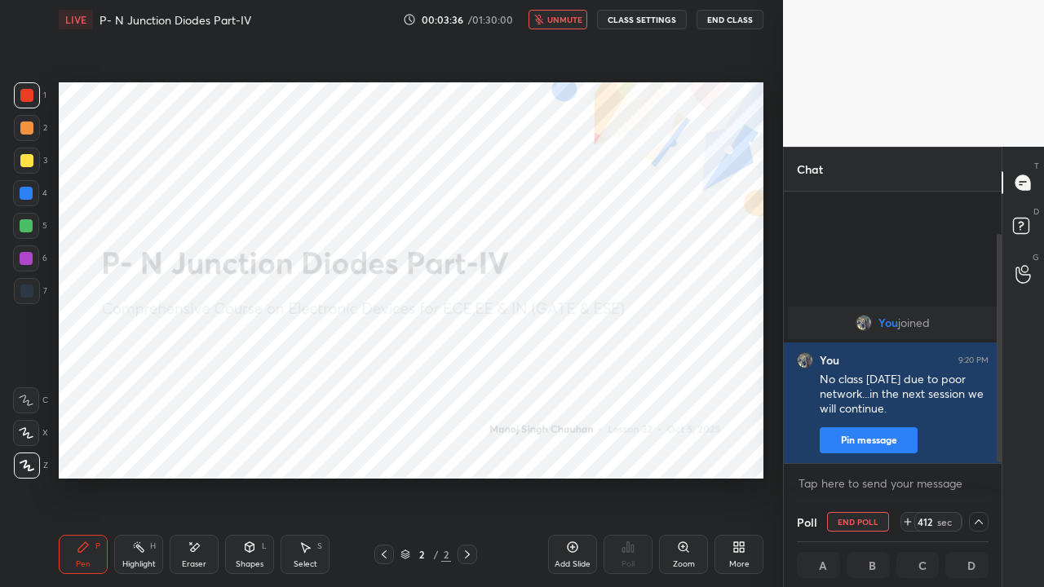
click at [726, 20] on button "End Class" at bounding box center [729, 20] width 67 height 20
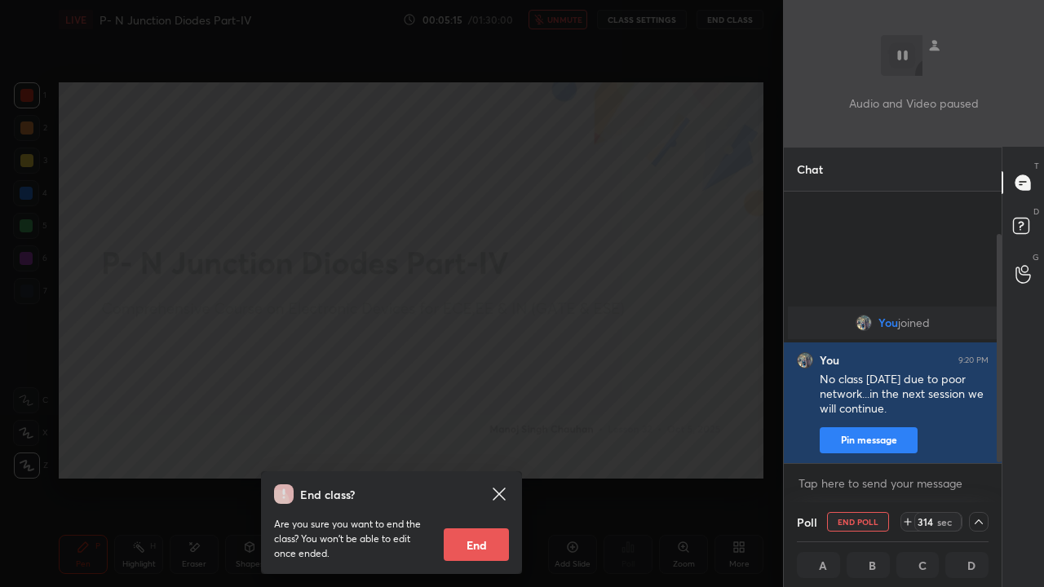
click at [153, 376] on div "End class? Are you sure you want to end the class? You won’t be able to edit on…" at bounding box center [391, 293] width 783 height 587
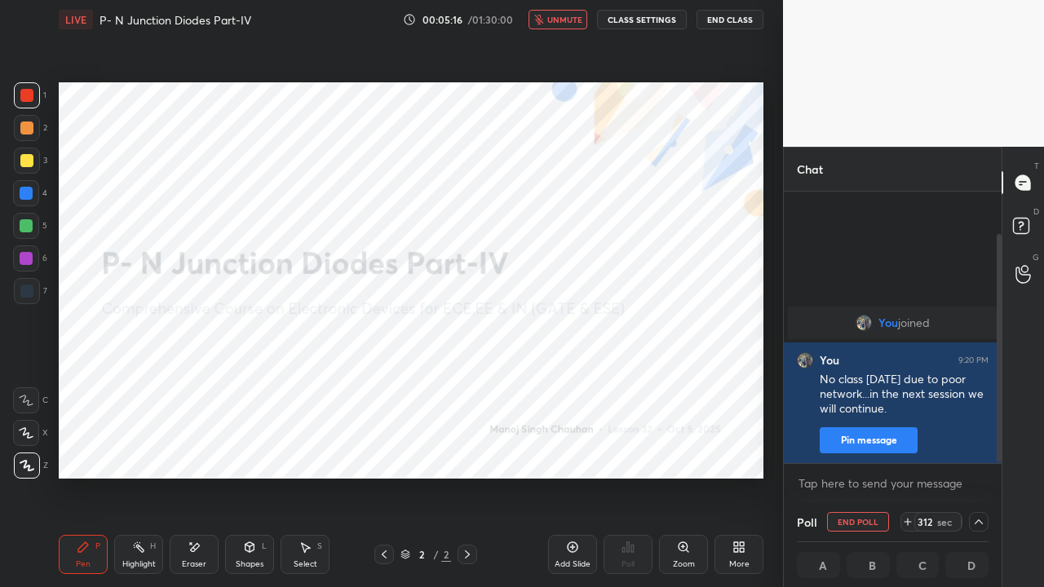
click at [192, 448] on div "Eraser" at bounding box center [194, 554] width 49 height 39
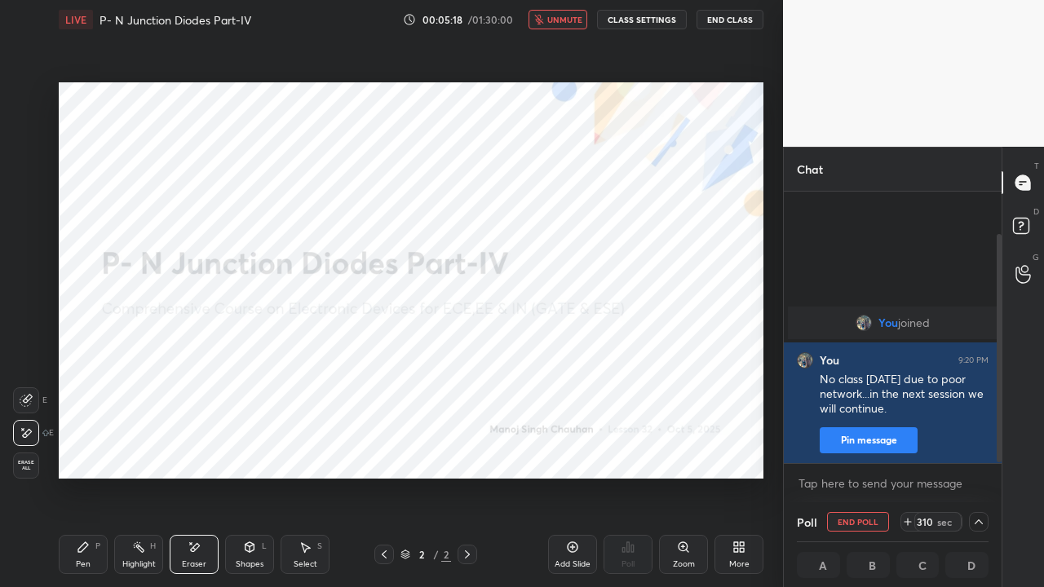
click at [82, 448] on icon at bounding box center [83, 547] width 10 height 10
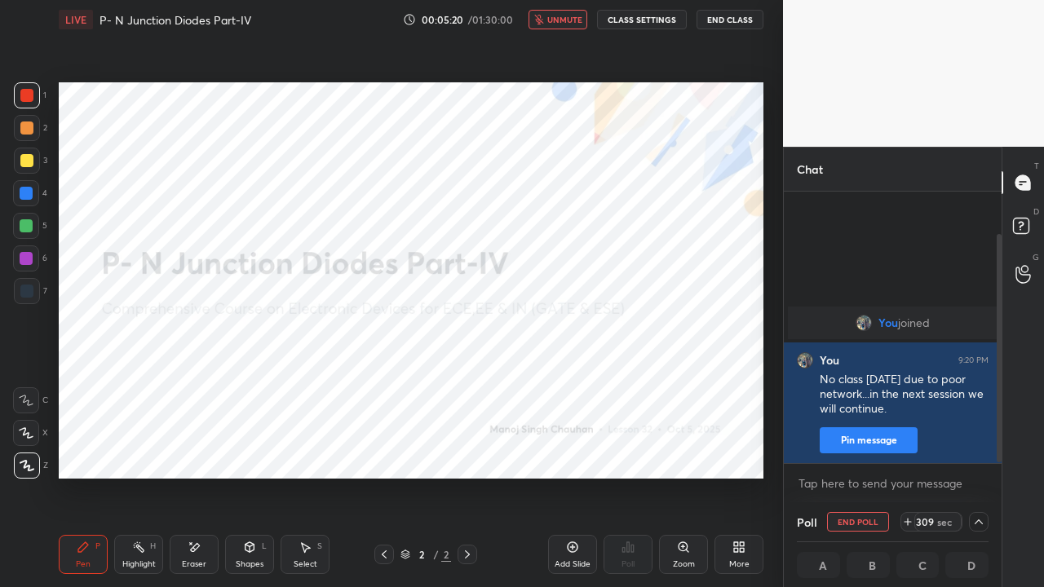
click at [726, 21] on button "End Class" at bounding box center [729, 20] width 67 height 20
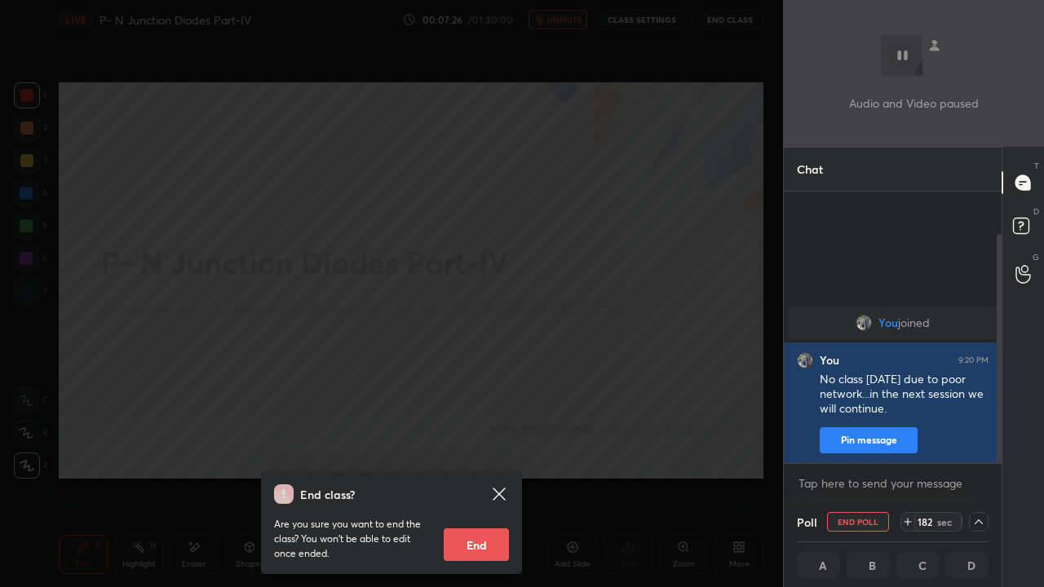
click at [266, 374] on div "End class? Are you sure you want to end the class? You won’t be able to edit on…" at bounding box center [391, 293] width 783 height 587
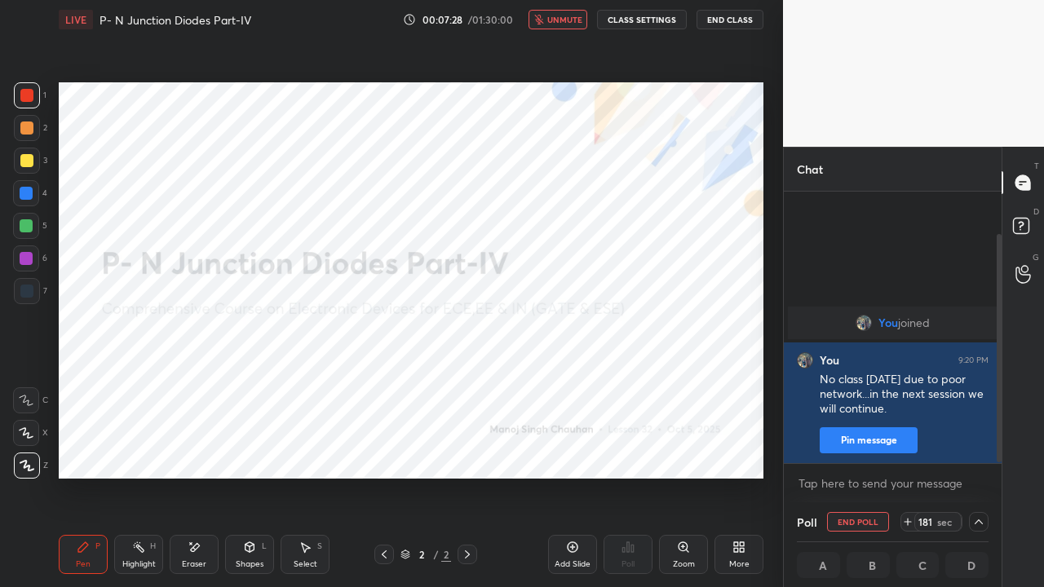
click at [191, 448] on div "Eraser" at bounding box center [194, 564] width 24 height 8
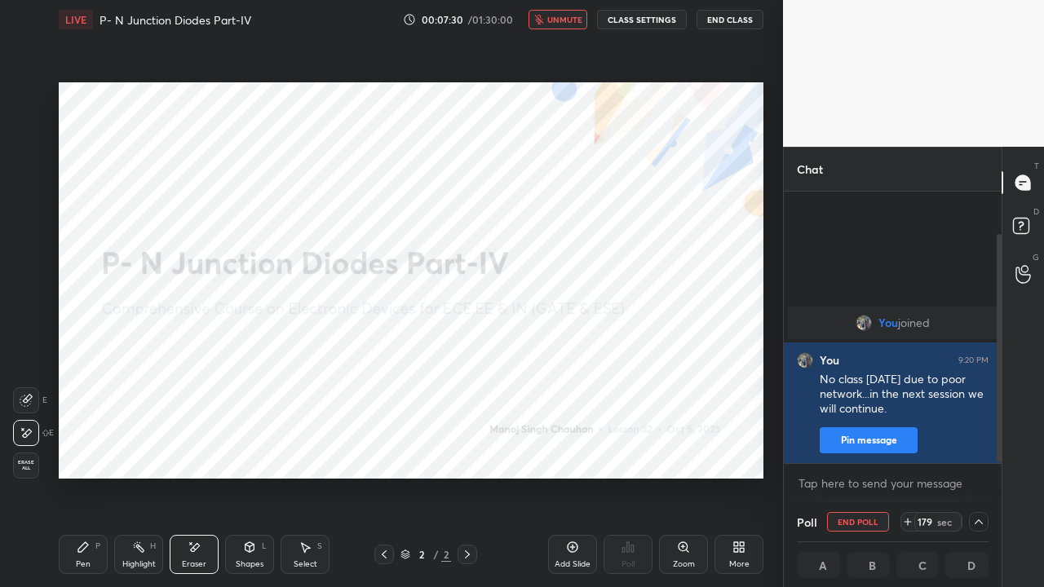
click at [82, 448] on icon at bounding box center [83, 547] width 10 height 10
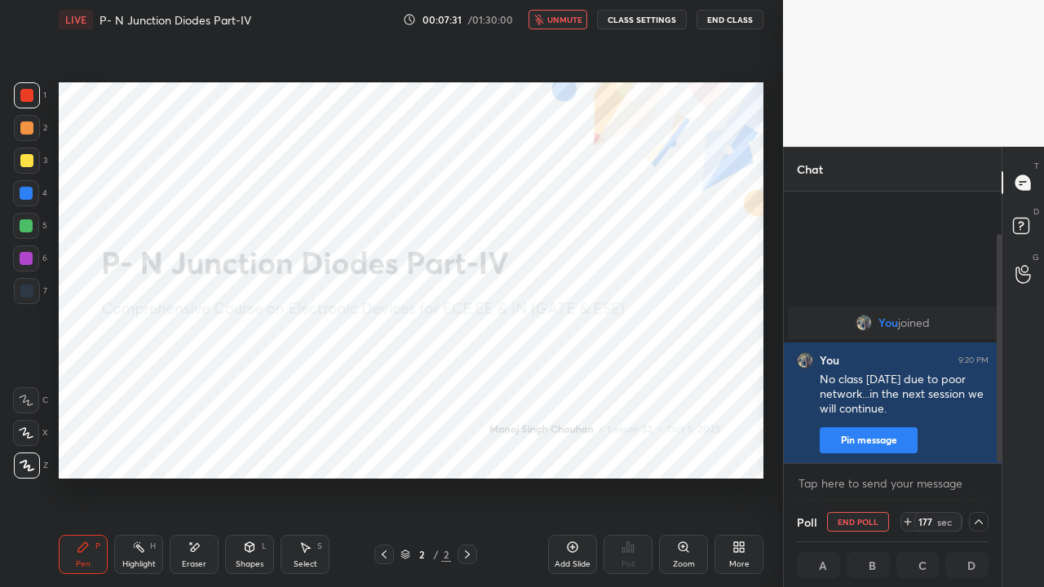
click at [729, 24] on button "End Class" at bounding box center [729, 20] width 67 height 20
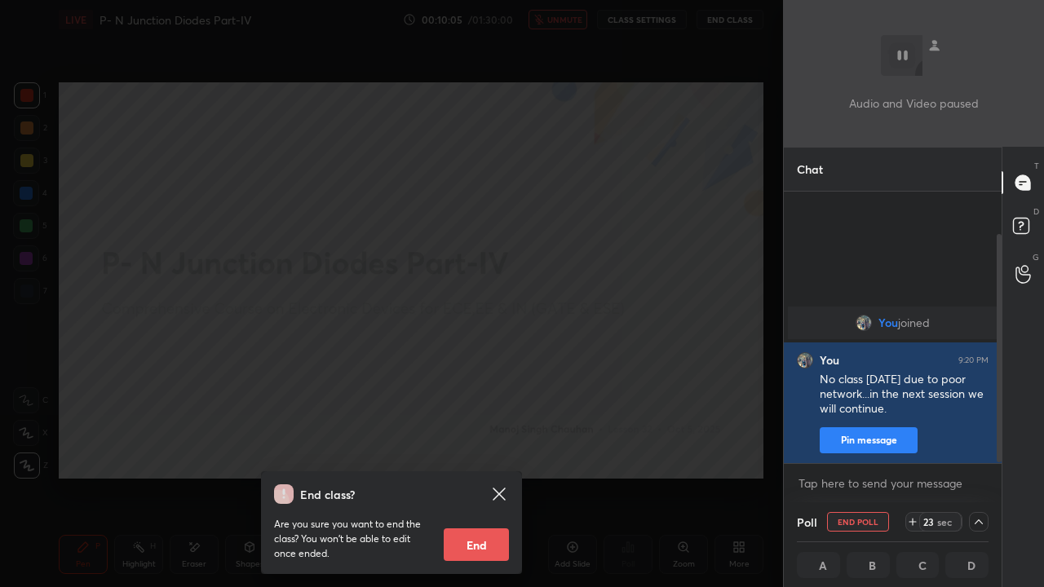
click at [171, 214] on div "End class? Are you sure you want to end the class? You won’t be able to edit on…" at bounding box center [391, 293] width 783 height 587
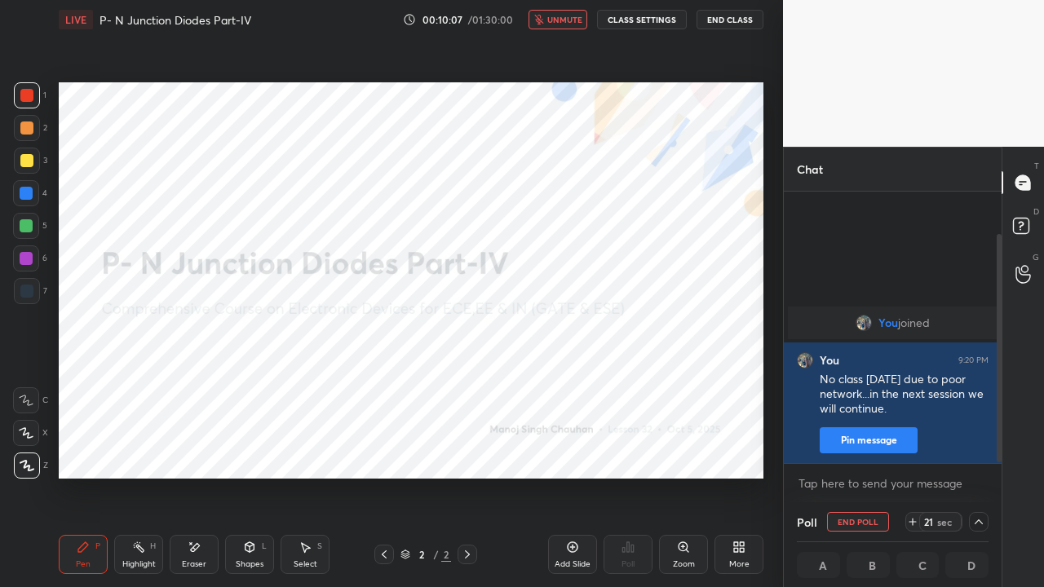
click at [196, 448] on icon at bounding box center [194, 548] width 13 height 14
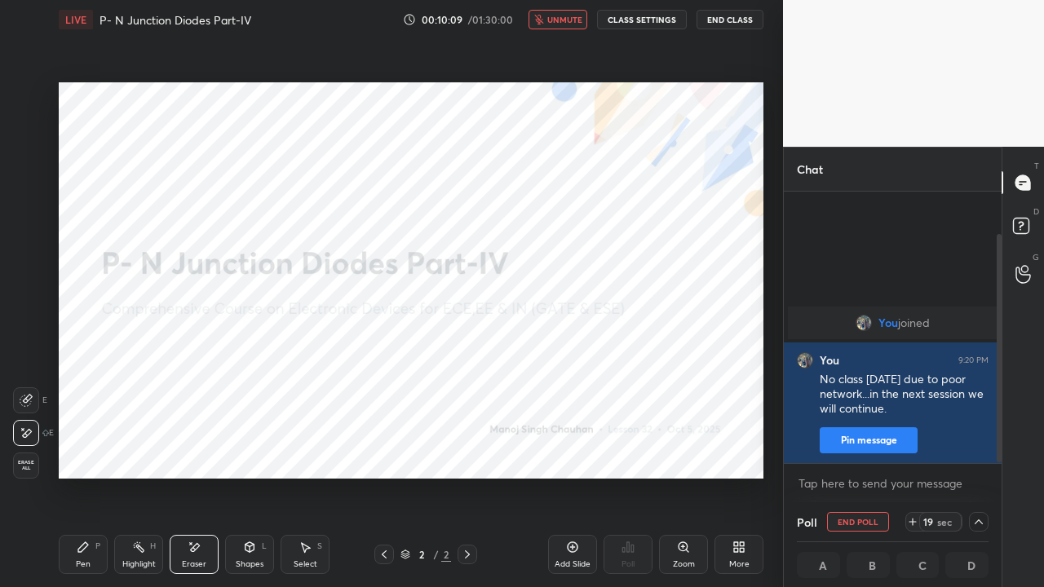
click at [74, 448] on div "Pen P" at bounding box center [83, 554] width 49 height 39
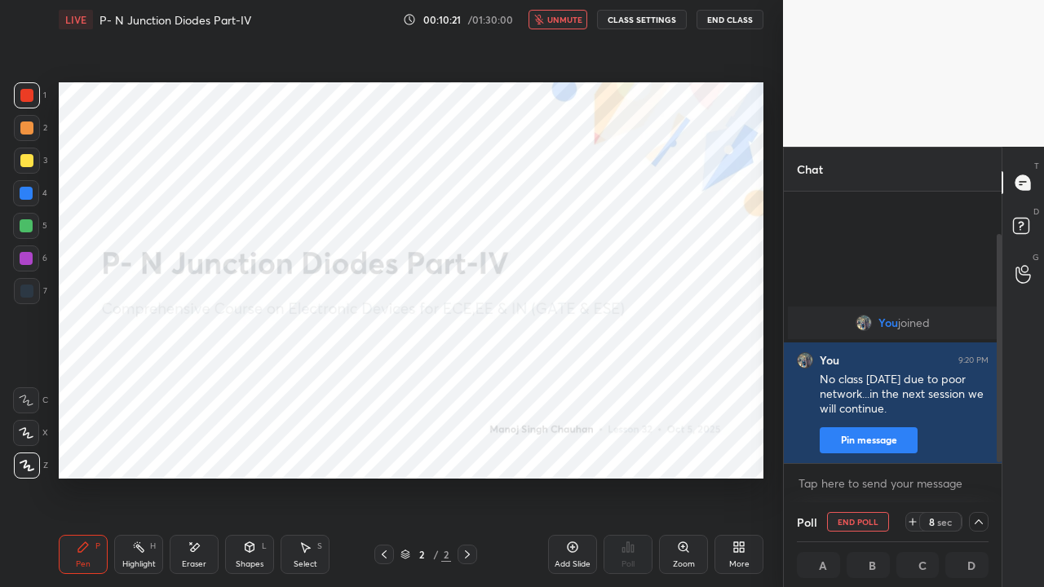
click at [854, 448] on button "End Poll" at bounding box center [858, 522] width 62 height 20
type textarea "x"
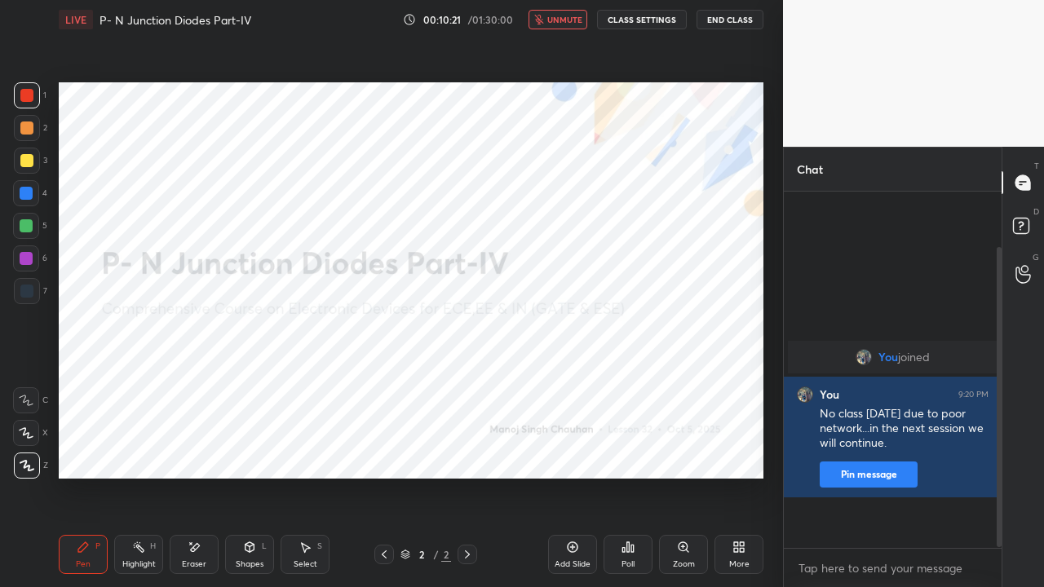
scroll to position [5, 5]
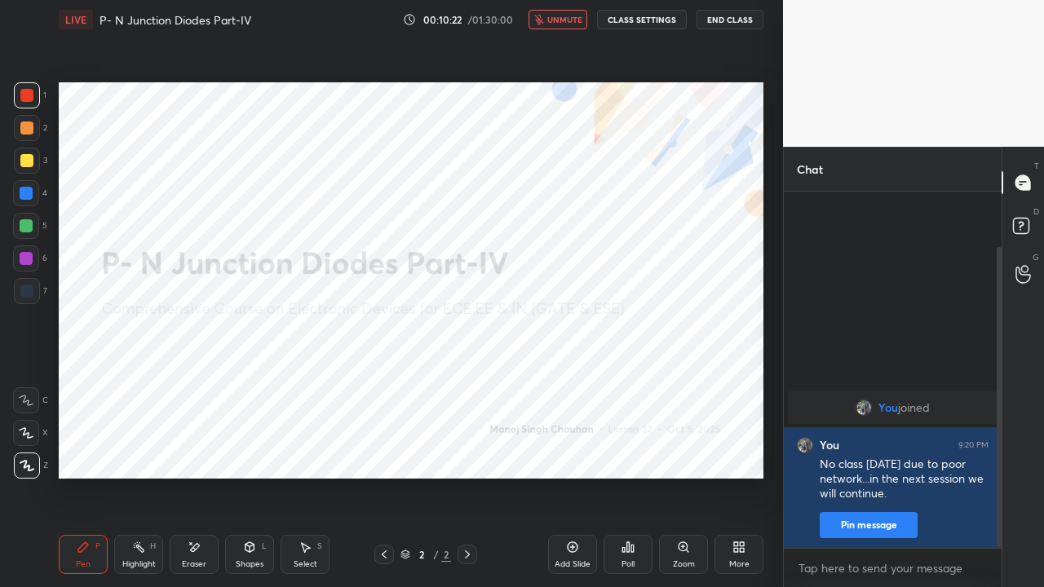
click at [623, 448] on icon at bounding box center [623, 550] width 2 height 4
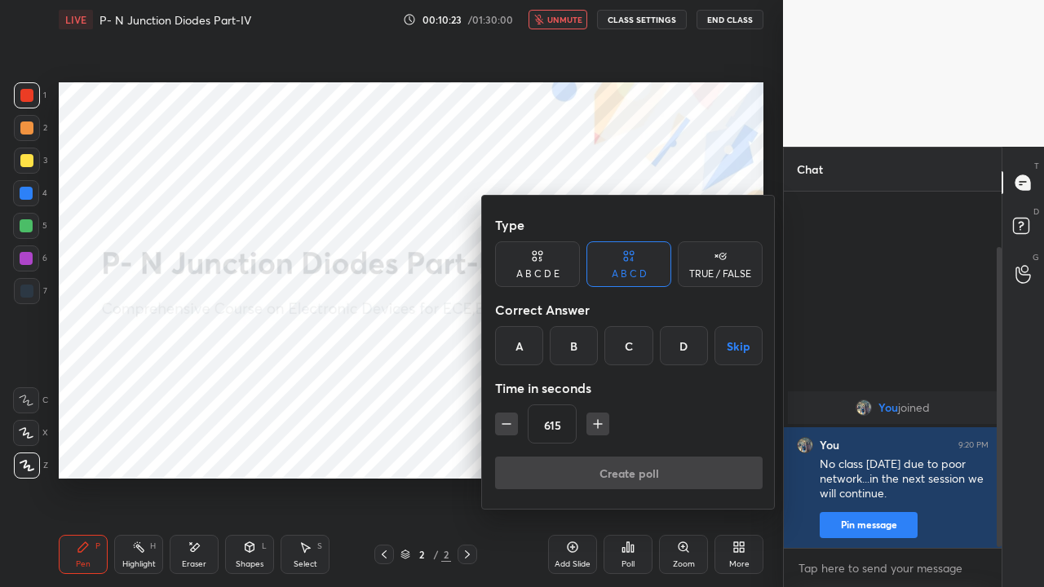
click at [501, 424] on icon "button" at bounding box center [506, 424] width 16 height 16
click at [505, 424] on icon "button" at bounding box center [506, 424] width 8 height 0
click at [504, 424] on icon "button" at bounding box center [506, 424] width 8 height 0
click at [502, 425] on icon "button" at bounding box center [506, 424] width 16 height 16
click at [505, 424] on icon "button" at bounding box center [506, 424] width 16 height 16
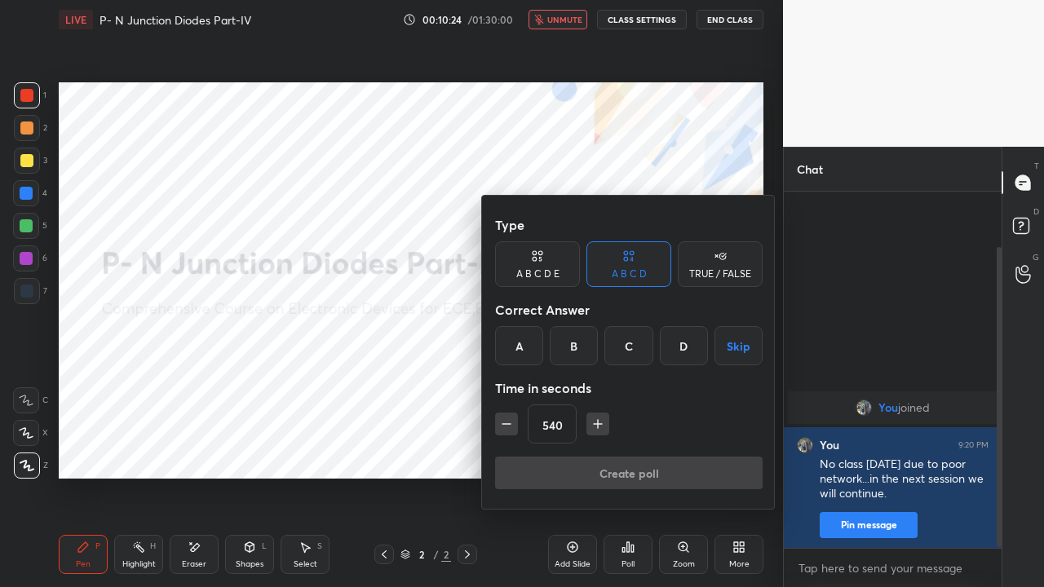
click at [505, 424] on icon "button" at bounding box center [506, 424] width 8 height 0
click at [507, 422] on icon "button" at bounding box center [506, 424] width 16 height 16
click at [505, 422] on icon "button" at bounding box center [506, 424] width 16 height 16
click at [505, 421] on icon "button" at bounding box center [506, 424] width 16 height 16
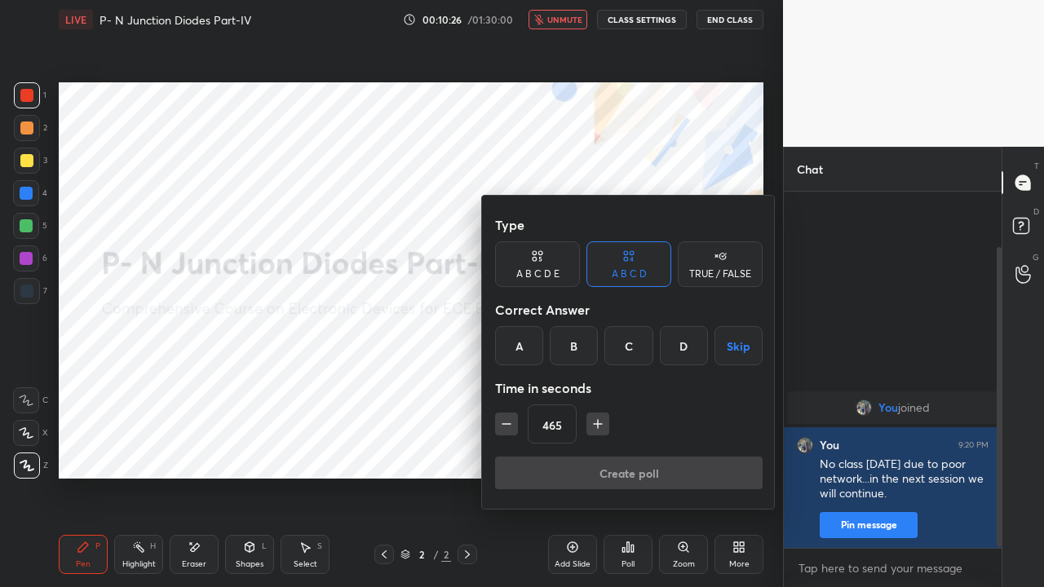
click at [506, 421] on icon "button" at bounding box center [506, 424] width 16 height 16
click at [505, 421] on icon "button" at bounding box center [506, 424] width 16 height 16
click at [507, 421] on icon "button" at bounding box center [506, 424] width 16 height 16
click at [506, 421] on icon "button" at bounding box center [506, 424] width 16 height 16
click at [505, 422] on icon "button" at bounding box center [506, 424] width 16 height 16
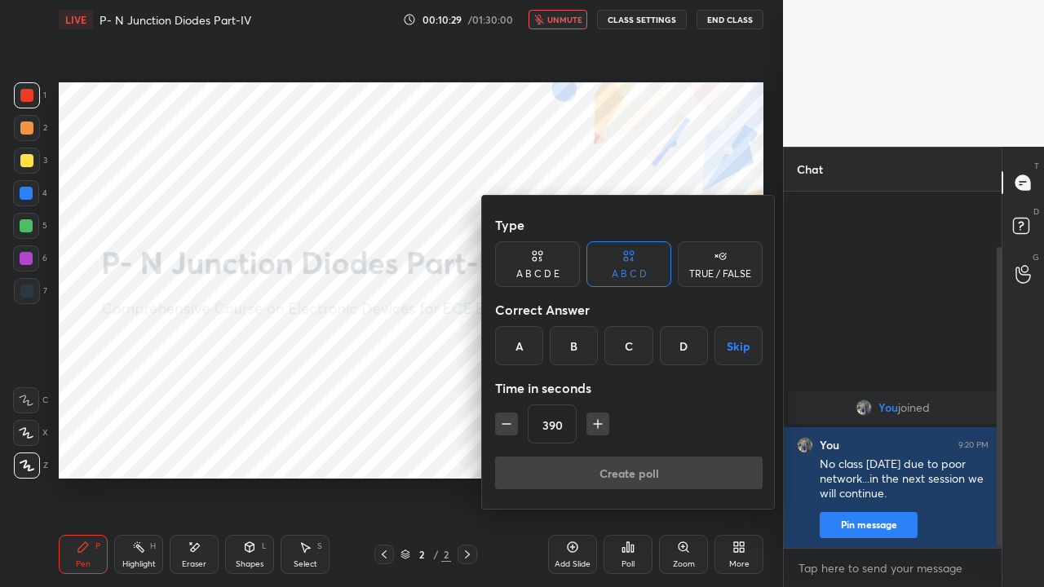
click at [589, 424] on icon "button" at bounding box center [597, 424] width 16 height 16
type input "405"
click at [722, 347] on button "Skip" at bounding box center [738, 345] width 48 height 39
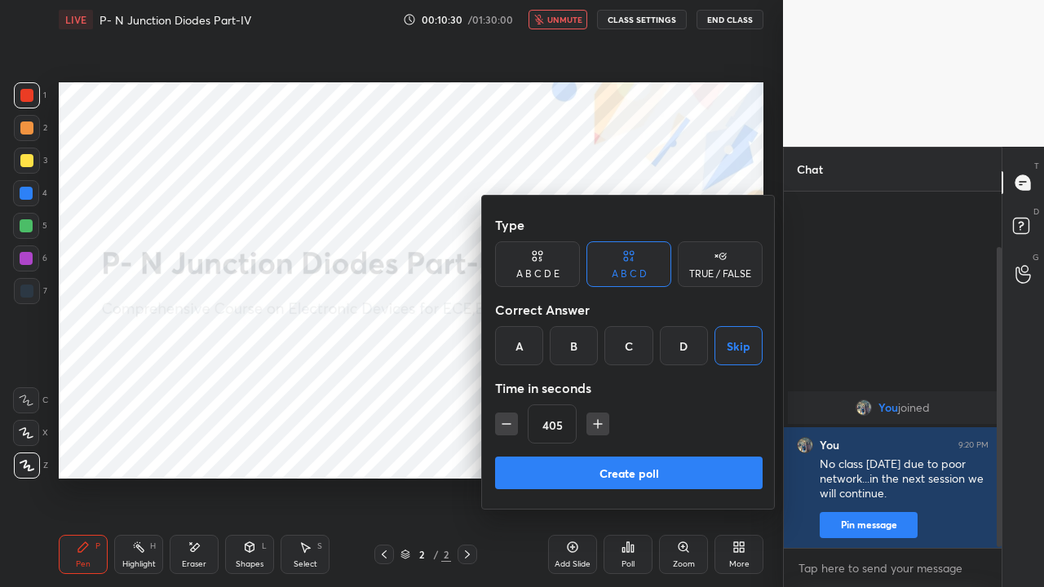
click at [667, 448] on button "Create poll" at bounding box center [628, 473] width 267 height 33
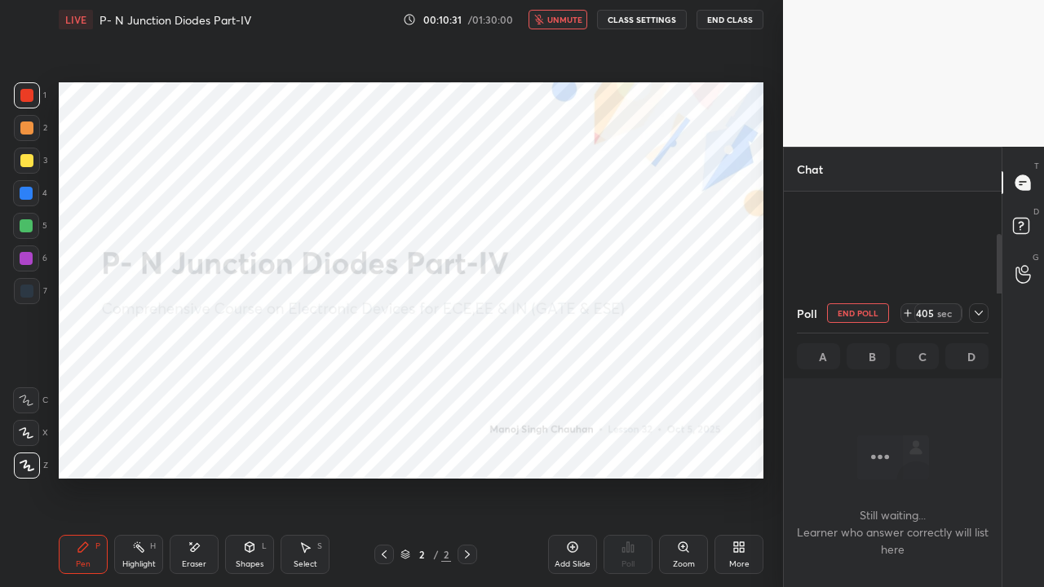
scroll to position [130, 213]
click at [970, 315] on div at bounding box center [979, 313] width 20 height 20
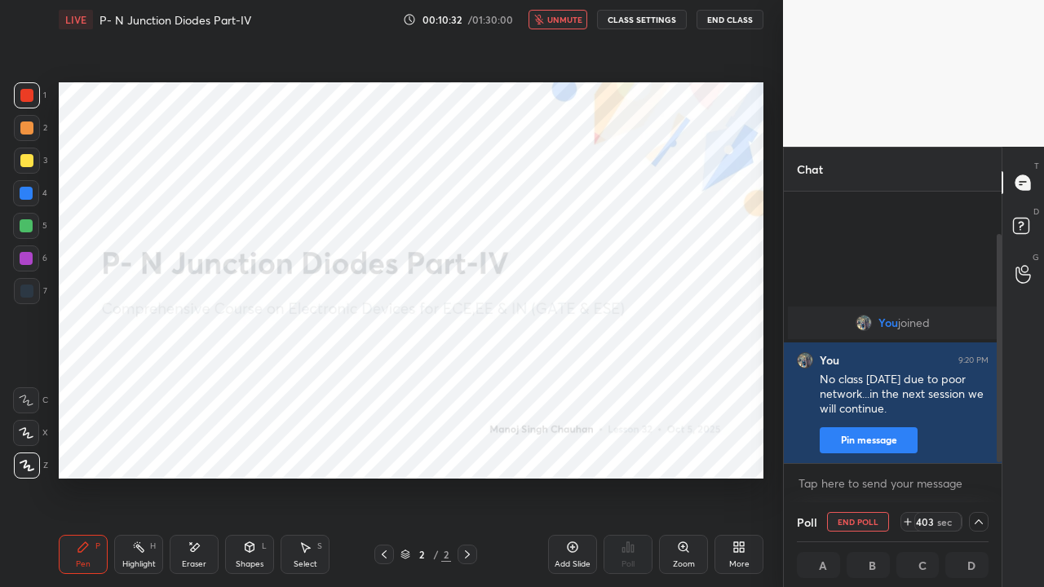
click at [727, 21] on button "End Class" at bounding box center [729, 20] width 67 height 20
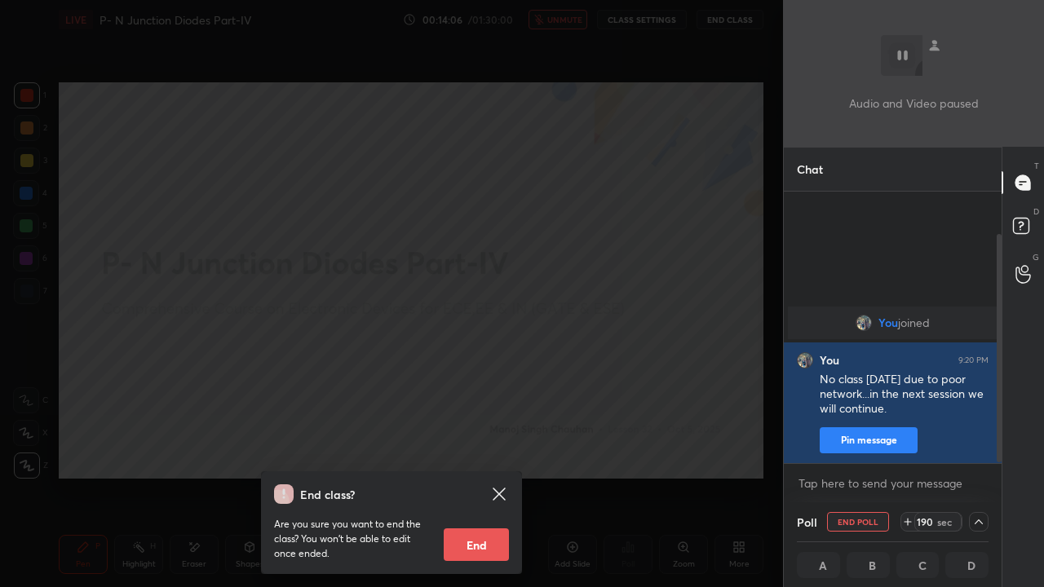
click at [142, 360] on div "End class? Are you sure you want to end the class? You won’t be able to edit on…" at bounding box center [391, 293] width 783 height 587
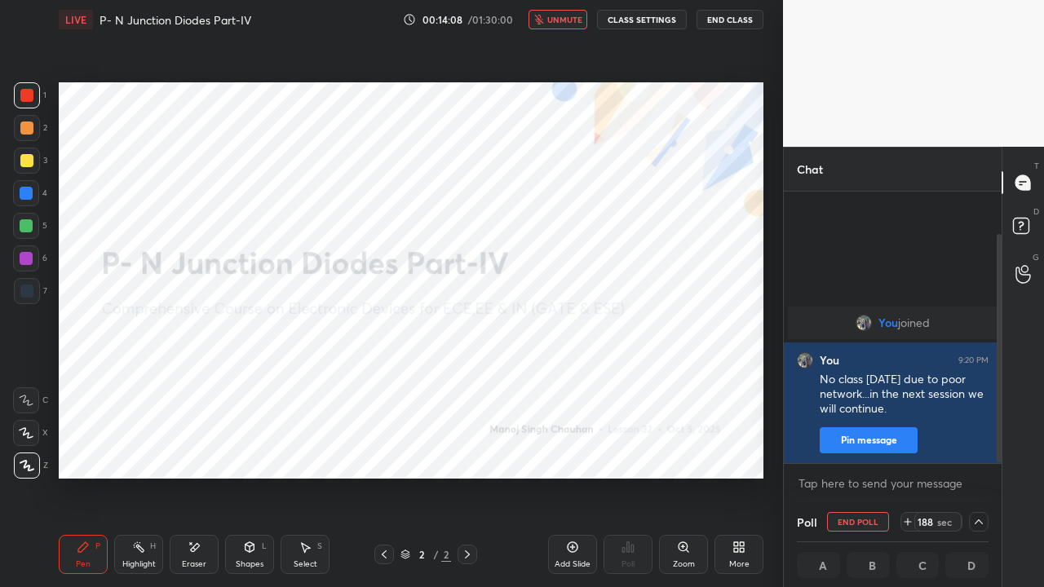
click at [192, 448] on icon at bounding box center [195, 547] width 9 height 8
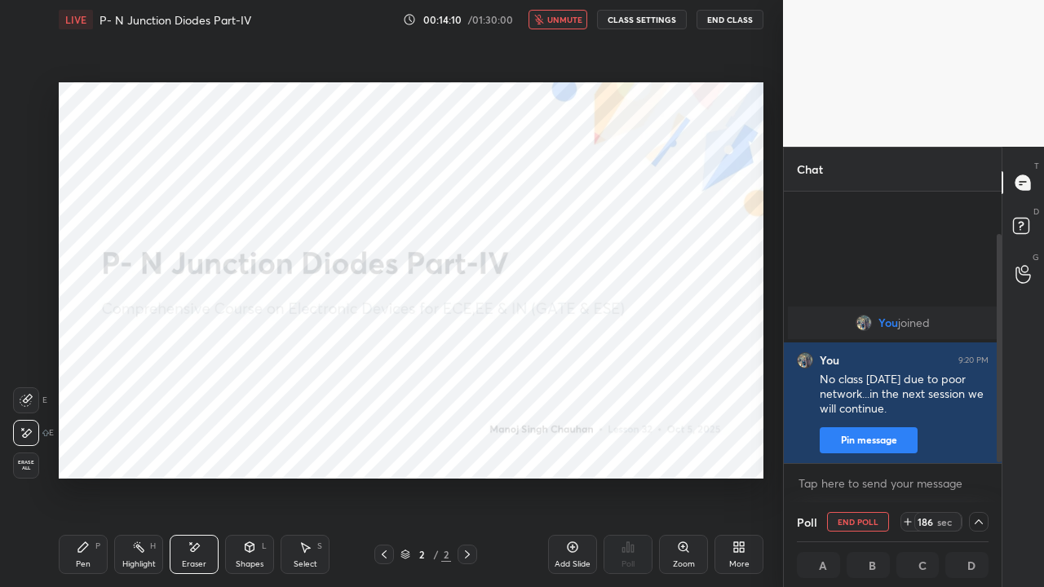
click at [74, 448] on div "Pen P" at bounding box center [83, 554] width 49 height 39
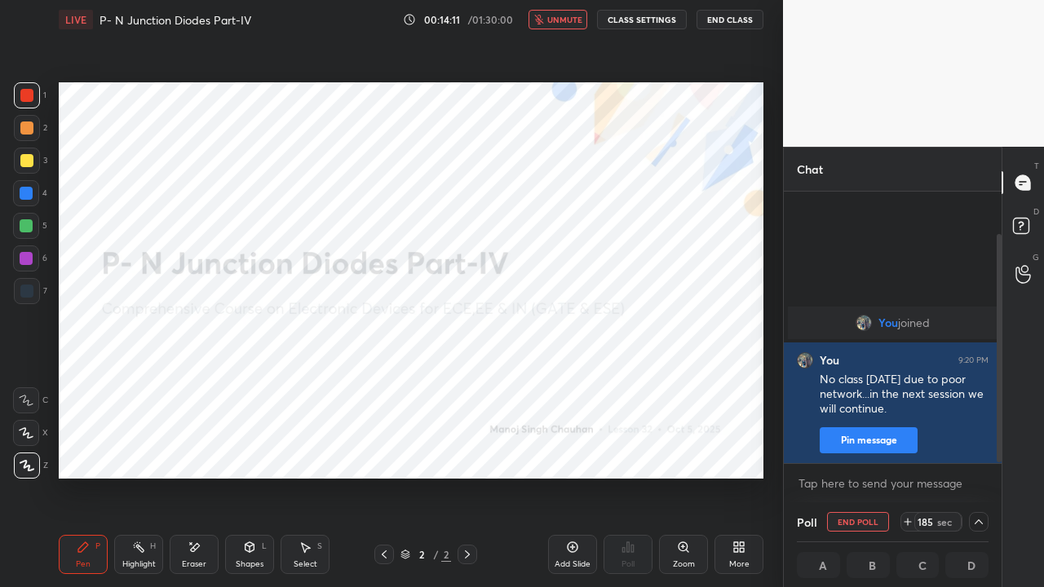
click at [721, 20] on button "End Class" at bounding box center [729, 20] width 67 height 20
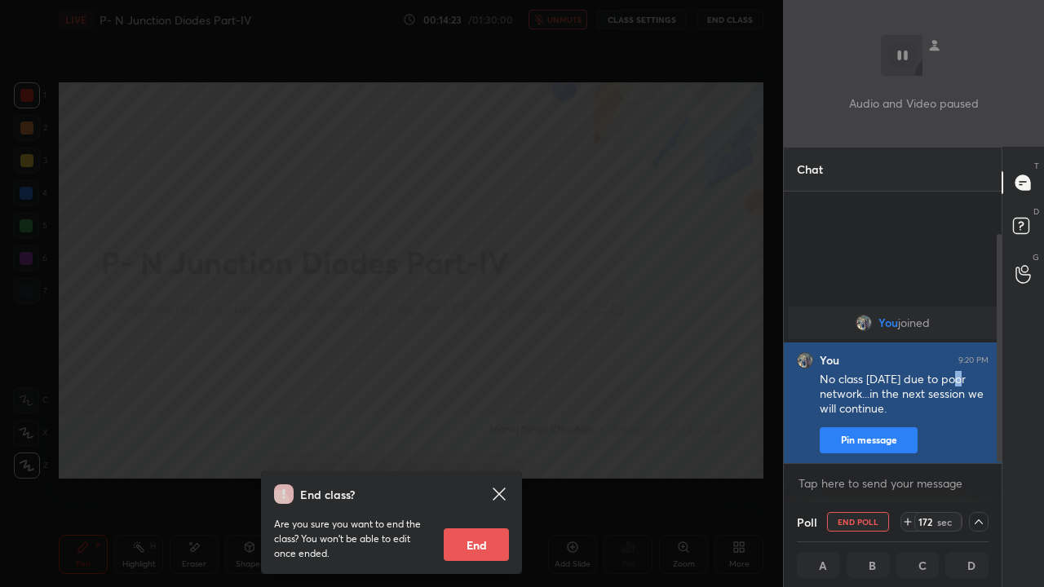
drag, startPoint x: 934, startPoint y: 382, endPoint x: 959, endPoint y: 378, distance: 25.5
click at [959, 378] on div "No class [DATE] due to poor network...in the next session we will continue." at bounding box center [903, 395] width 169 height 46
click at [947, 407] on div "No class [DATE] due to poor network...in the next session we will continue." at bounding box center [903, 395] width 169 height 46
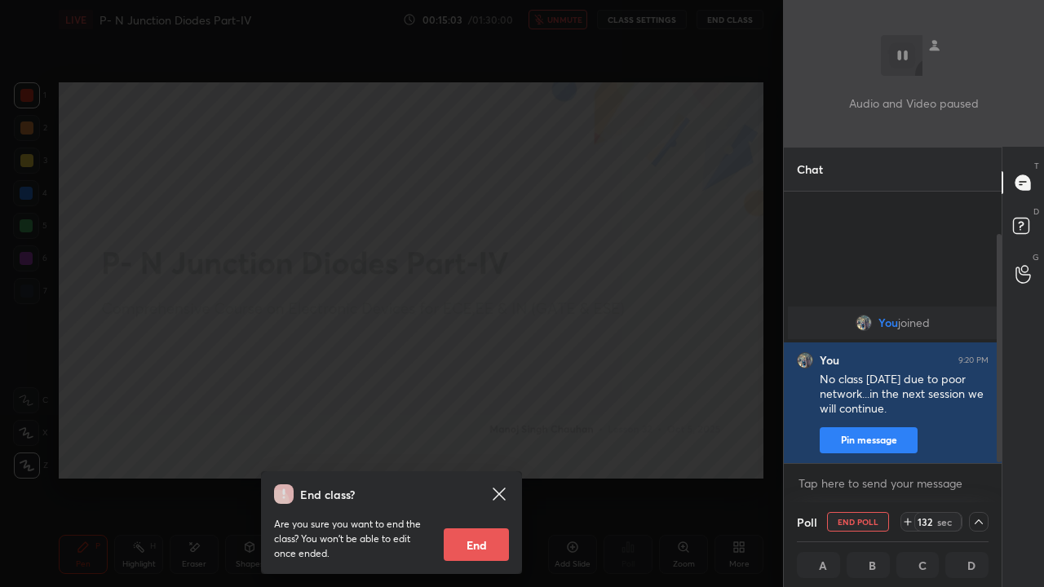
click at [510, 337] on div "End class? Are you sure you want to end the class? You won’t be able to edit on…" at bounding box center [391, 293] width 783 height 587
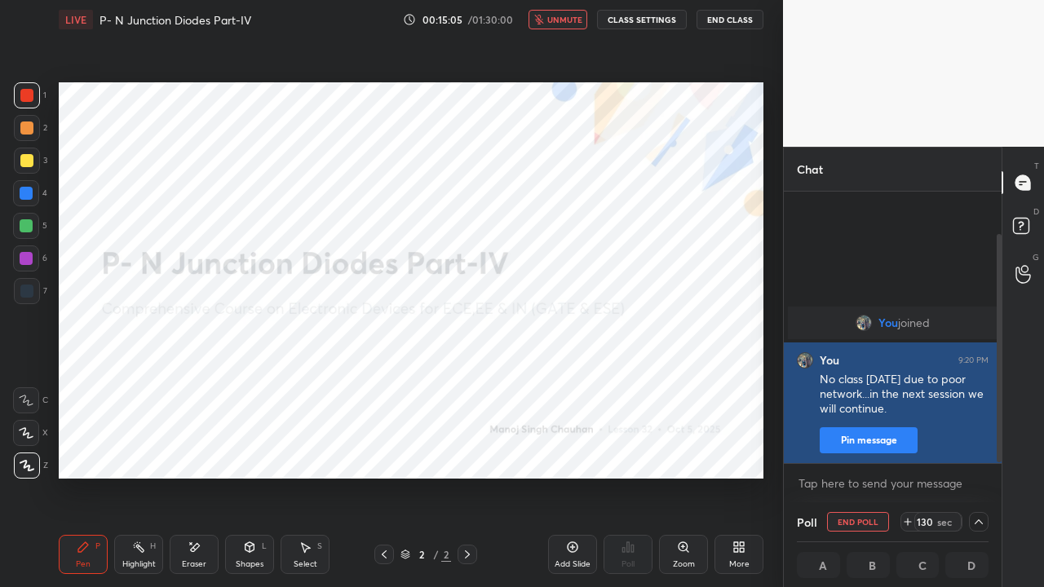
click at [731, 20] on button "End Class" at bounding box center [729, 20] width 67 height 20
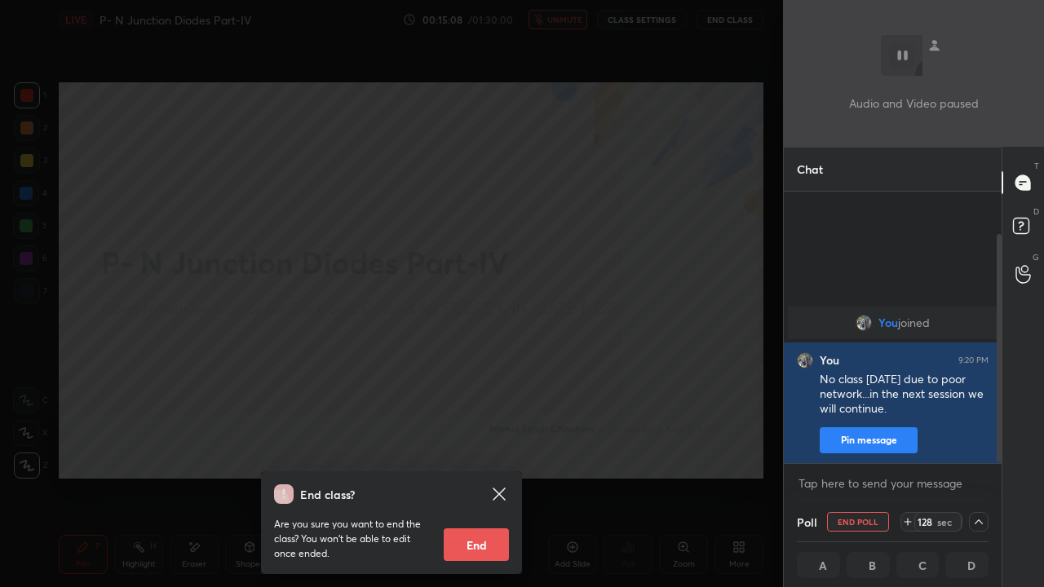
click at [480, 448] on button "End" at bounding box center [476, 544] width 65 height 33
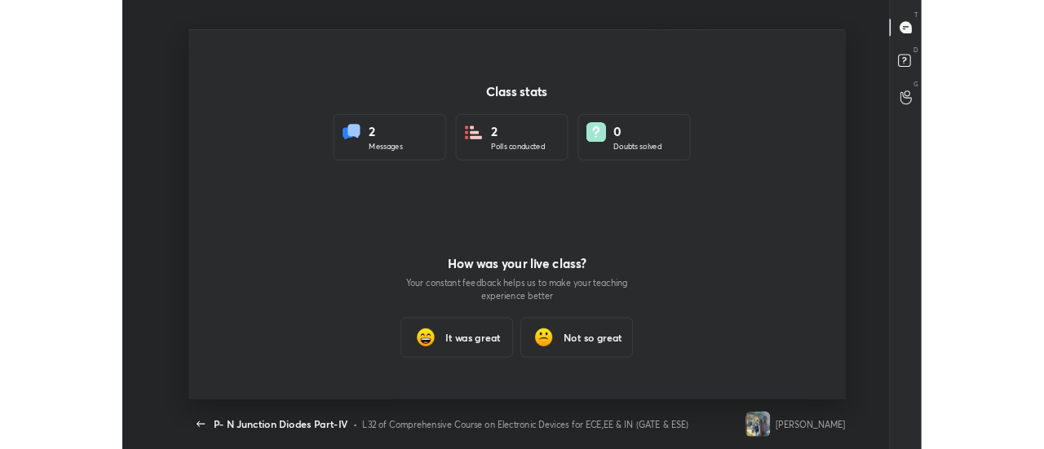
scroll to position [483, 1031]
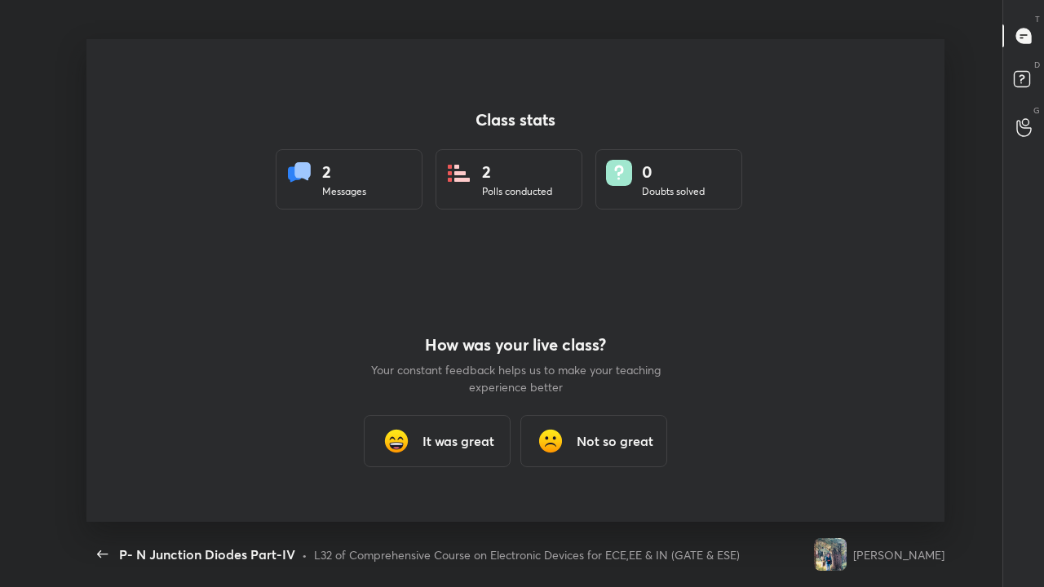
click at [439, 439] on h3 "It was great" at bounding box center [458, 441] width 72 height 20
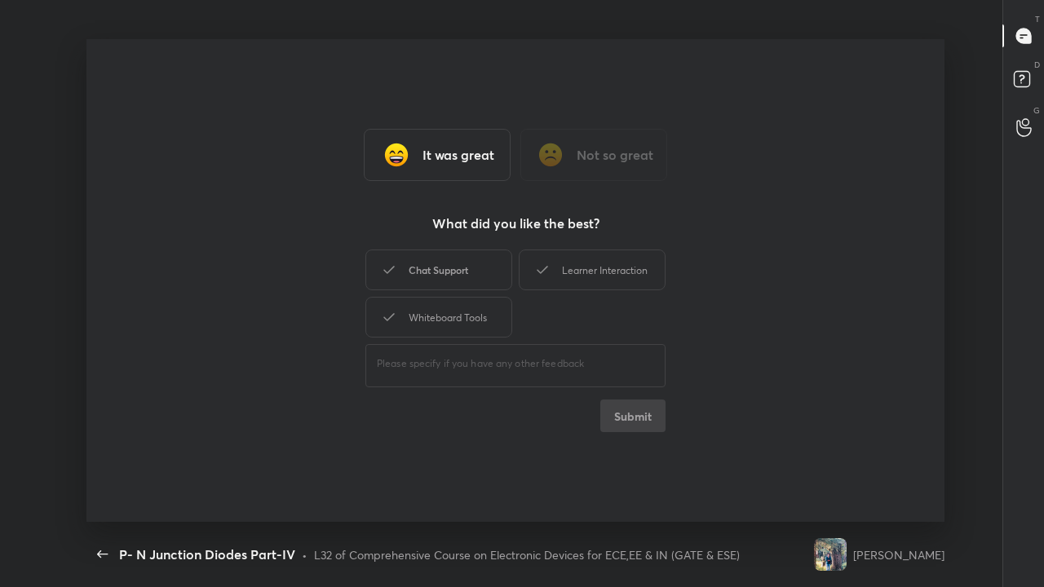
click at [452, 274] on div "Chat Support" at bounding box center [438, 269] width 147 height 41
click at [452, 319] on div "Whiteboard Tools" at bounding box center [438, 317] width 147 height 41
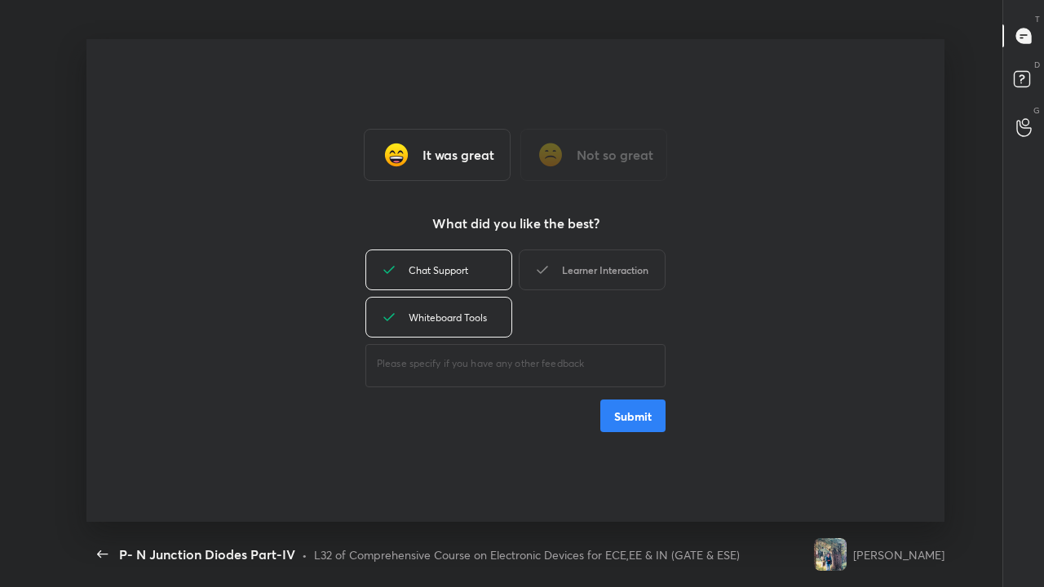
click at [571, 260] on div "Learner Interaction" at bounding box center [592, 269] width 147 height 41
click at [639, 420] on button "Submit" at bounding box center [632, 416] width 65 height 33
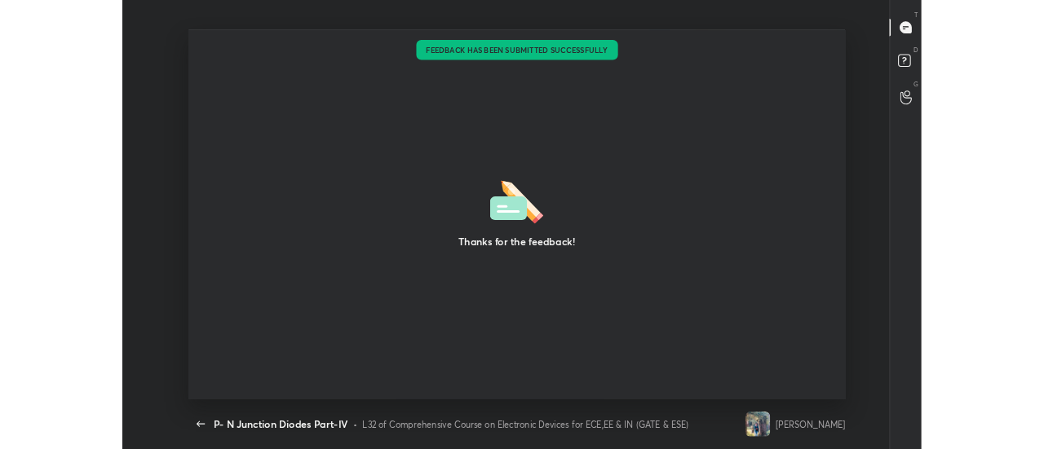
scroll to position [81186, 80501]
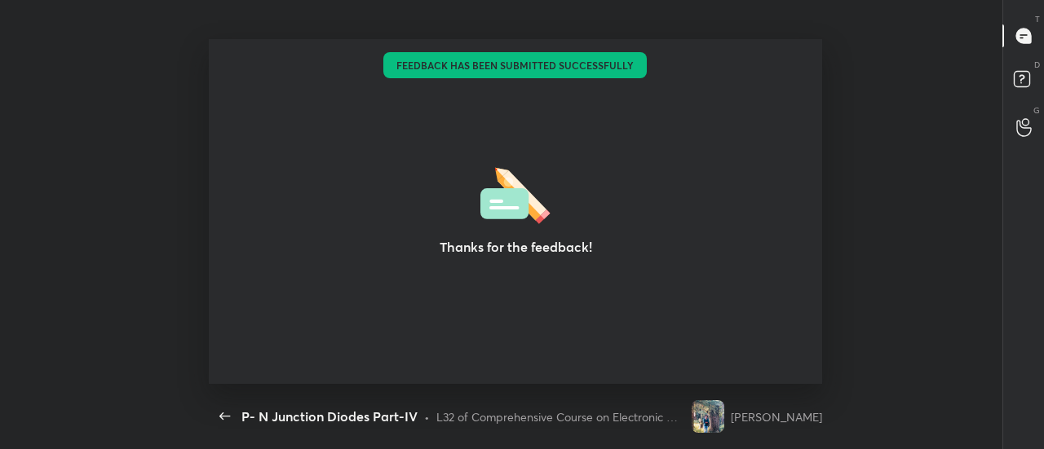
type textarea "x"
